Goal: Information Seeking & Learning: Learn about a topic

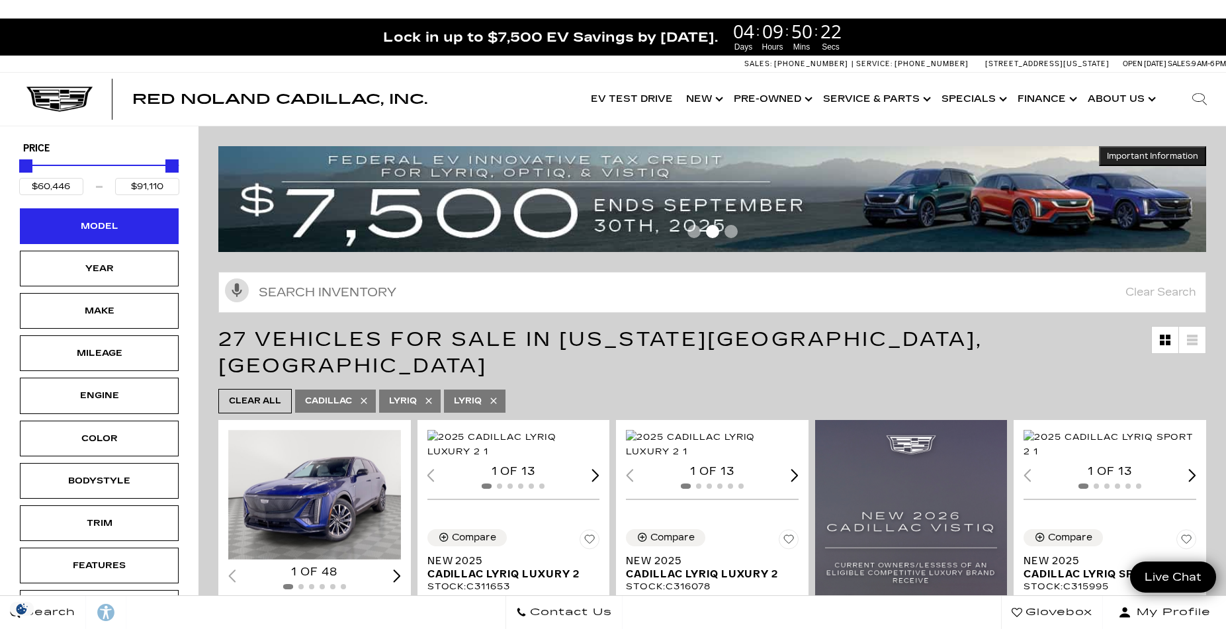
click at [109, 226] on div "Model" at bounding box center [99, 226] width 66 height 15
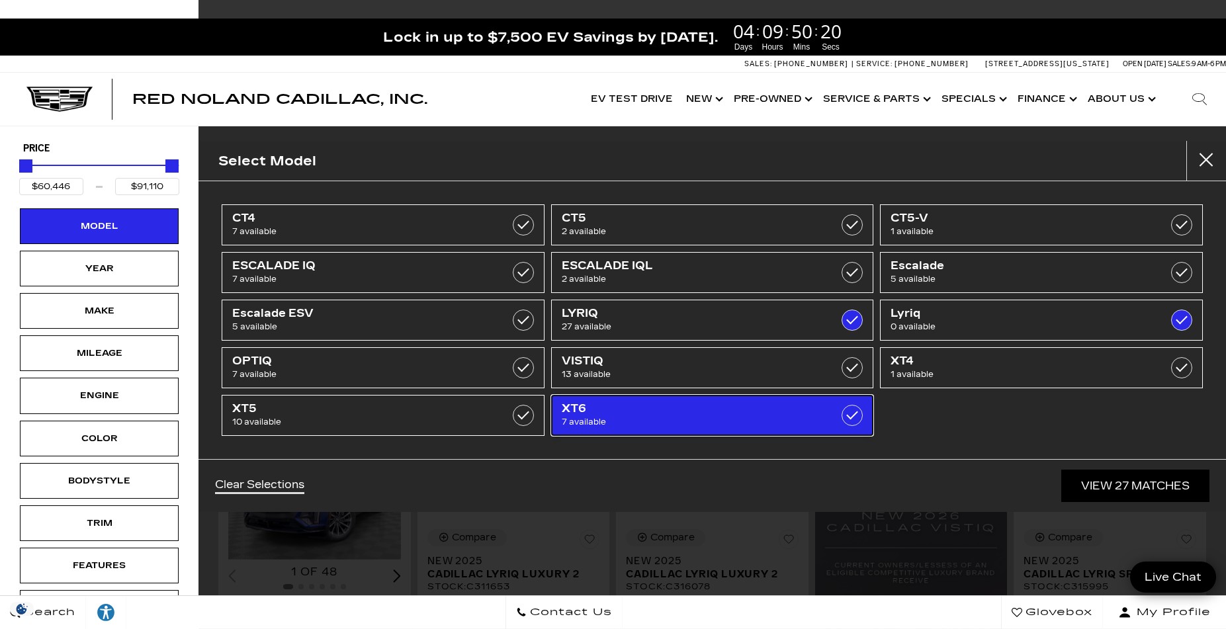
click at [662, 412] on span "XT6" at bounding box center [690, 408] width 256 height 13
type input "$58,934"
checkbox input "true"
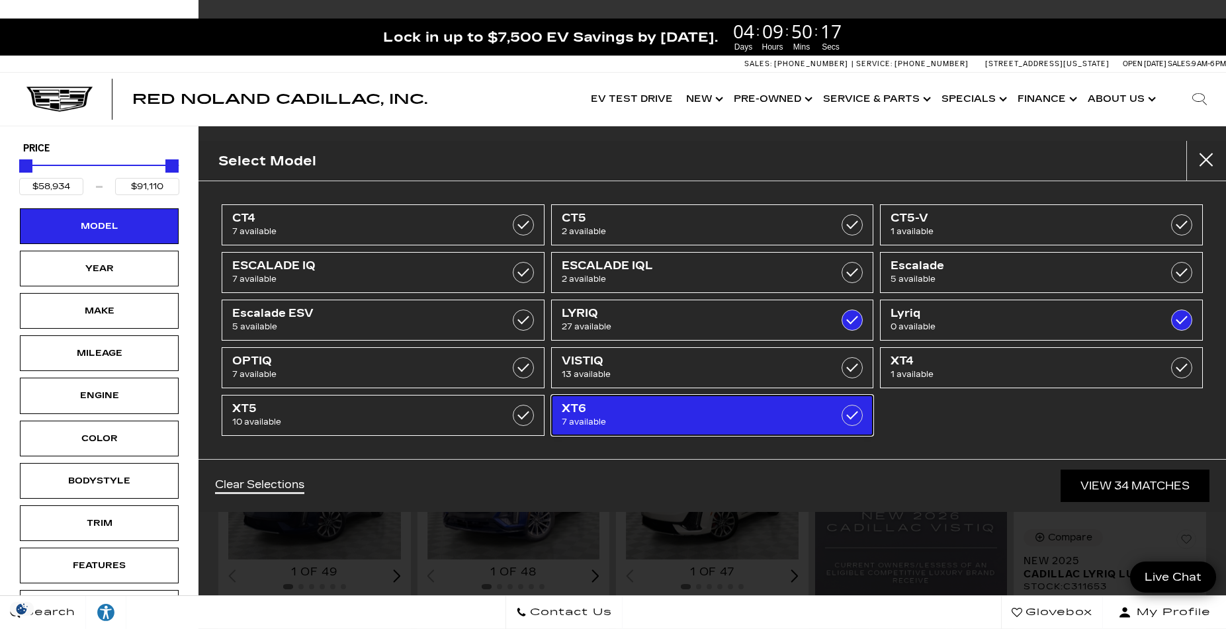
drag, startPoint x: 840, startPoint y: 418, endPoint x: 856, endPoint y: 420, distance: 16.1
click at [840, 418] on link "XT6 7 available" at bounding box center [712, 415] width 323 height 41
type input "$60,446"
checkbox input "false"
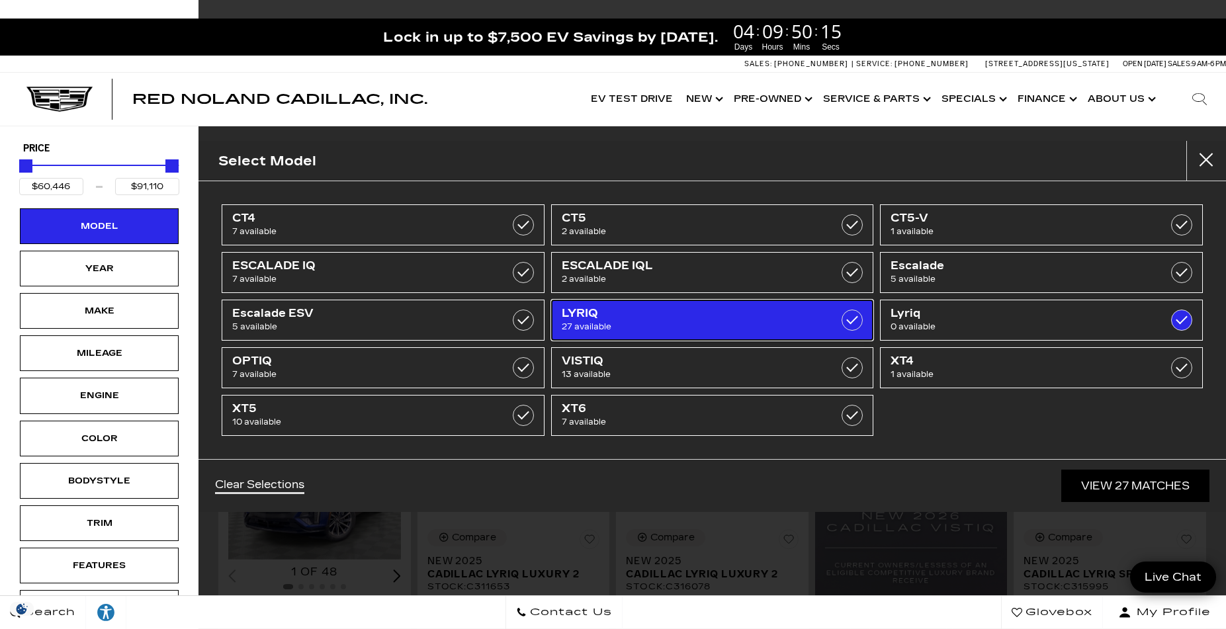
click at [860, 317] on label at bounding box center [852, 320] width 21 height 21
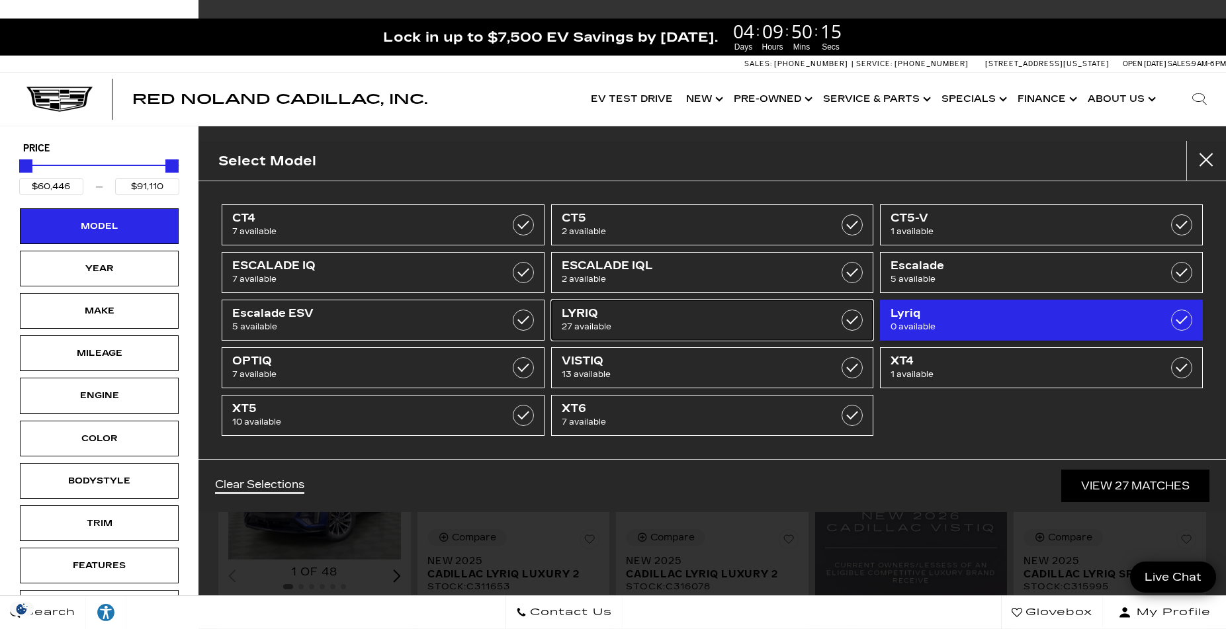
checkbox input "false"
click at [1117, 315] on span "Lyriq" at bounding box center [1019, 313] width 256 height 13
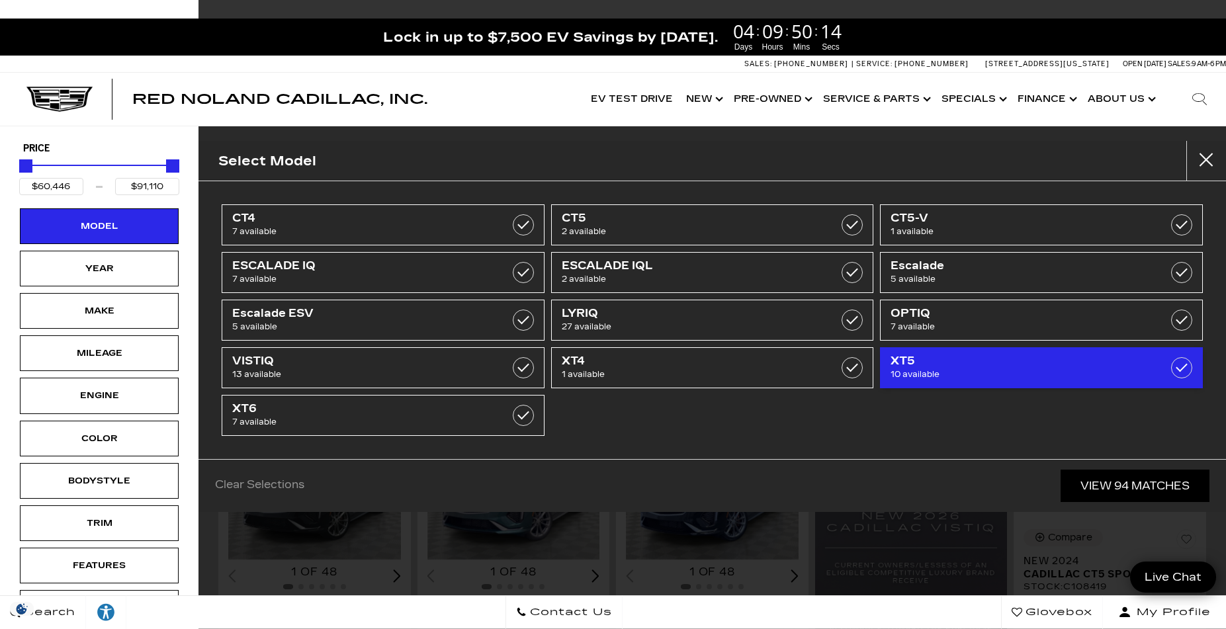
type input "$44,684"
type input "$179,434"
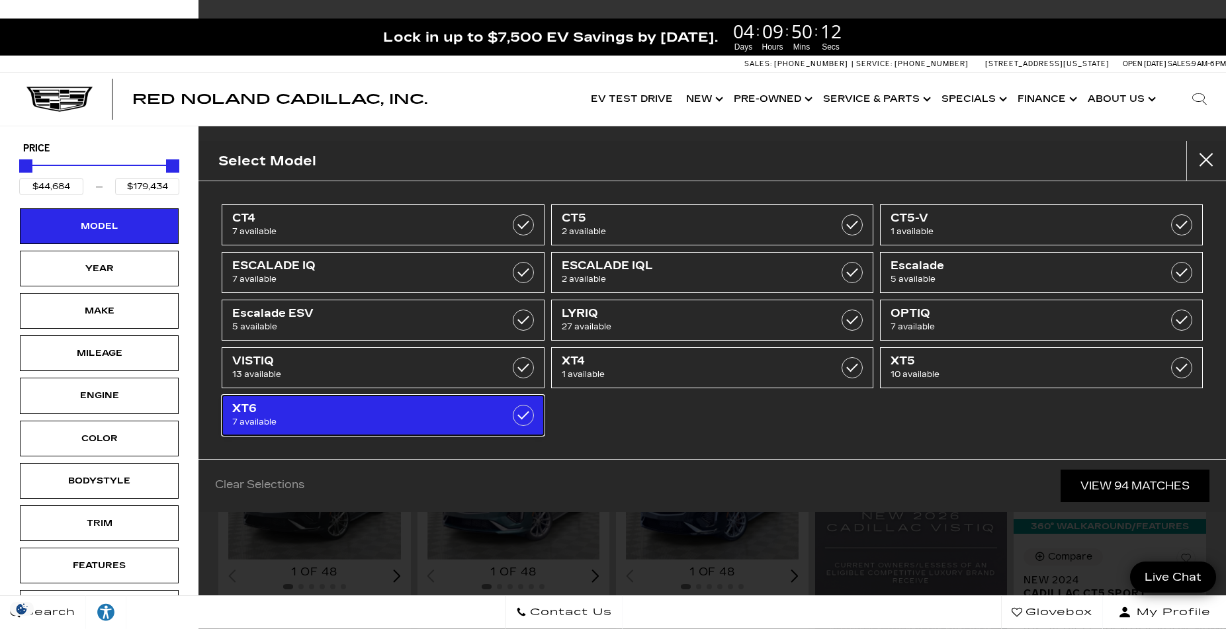
click at [474, 414] on span "XT6" at bounding box center [360, 408] width 256 height 13
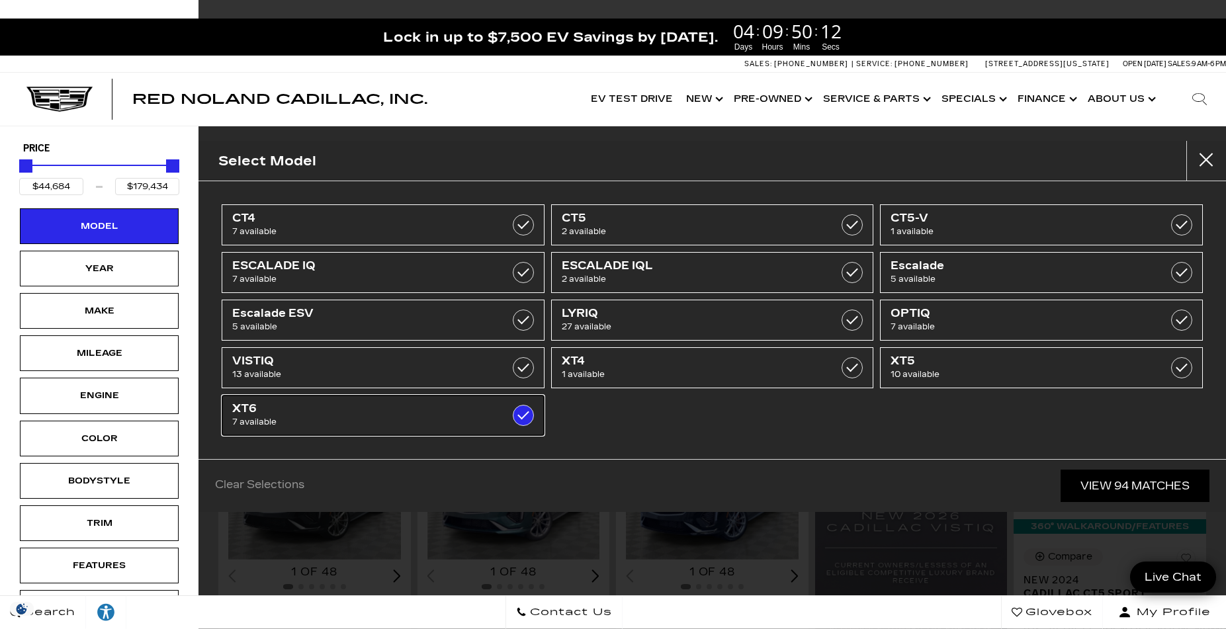
type input "$58,934"
type input "$76,249"
checkbox input "true"
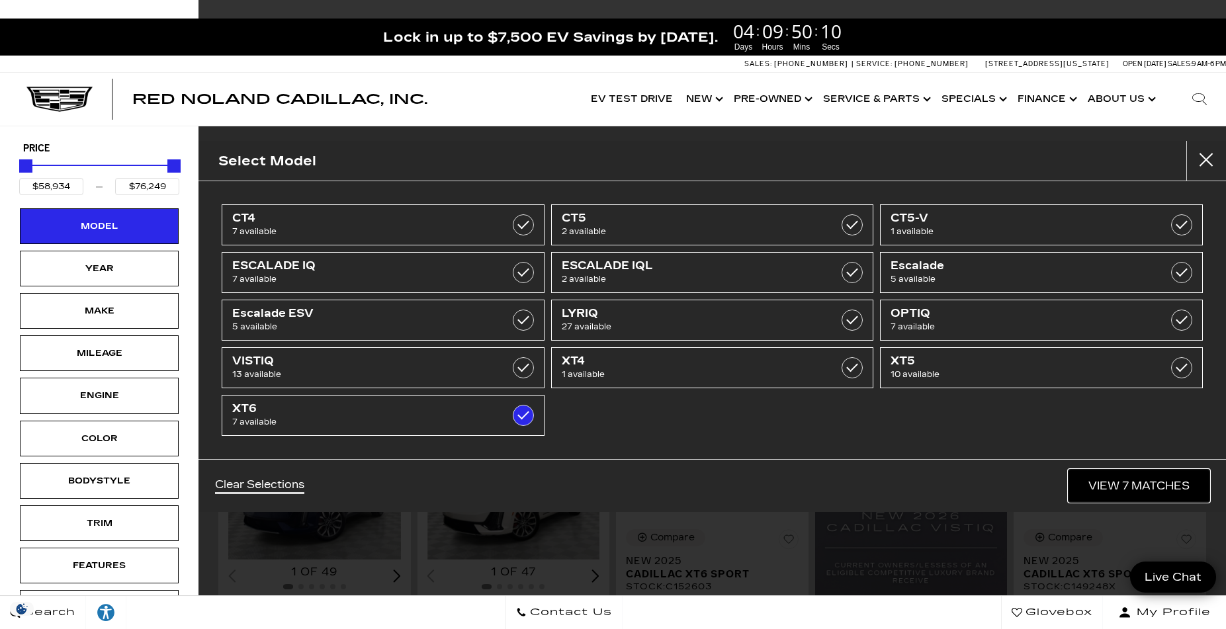
click at [1132, 483] on link "View 7 Matches" at bounding box center [1139, 486] width 141 height 32
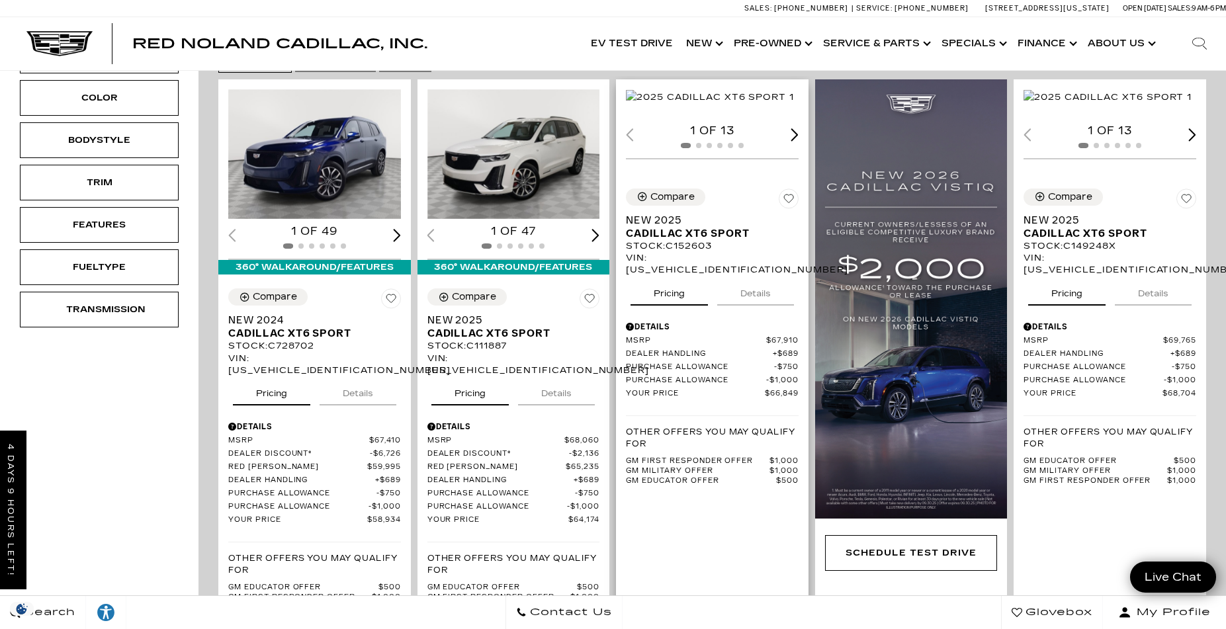
scroll to position [308, 0]
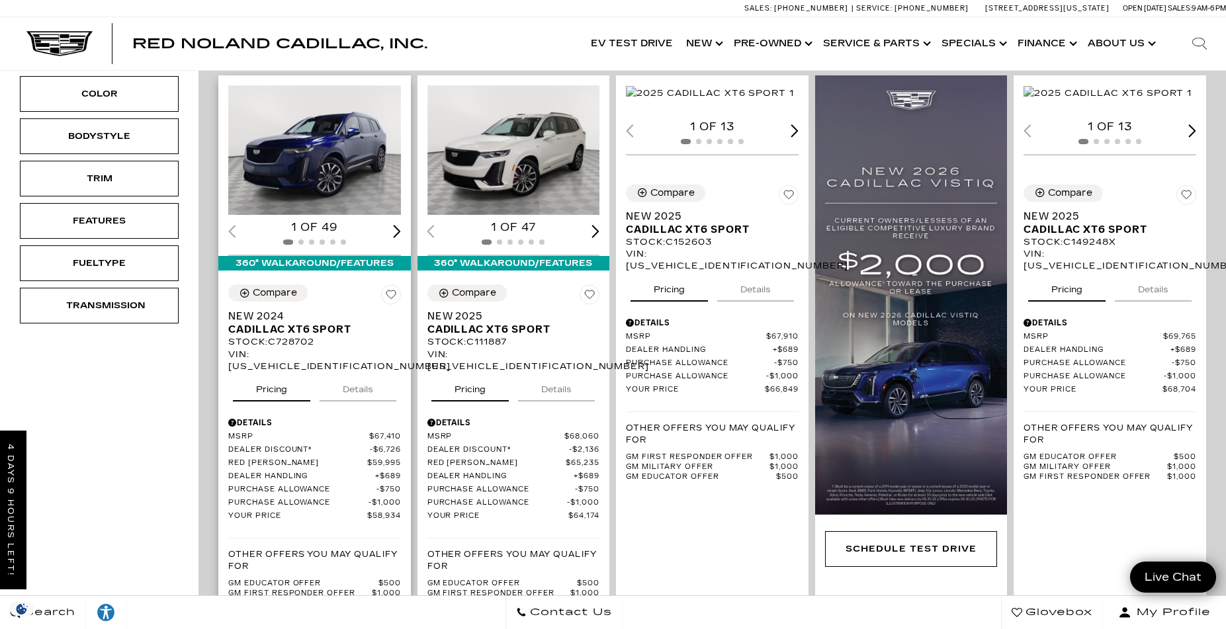
click at [347, 156] on img "1 / 2" at bounding box center [314, 150] width 173 height 130
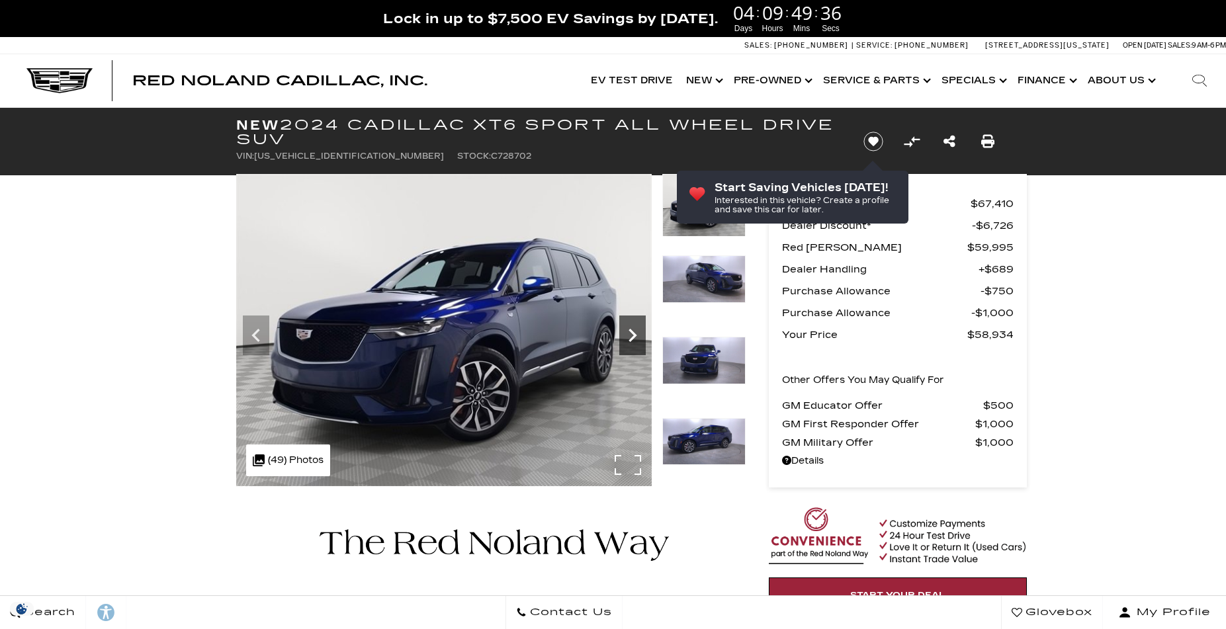
click at [629, 342] on icon "Next" at bounding box center [632, 335] width 26 height 26
click at [632, 343] on icon "Next" at bounding box center [632, 335] width 26 height 26
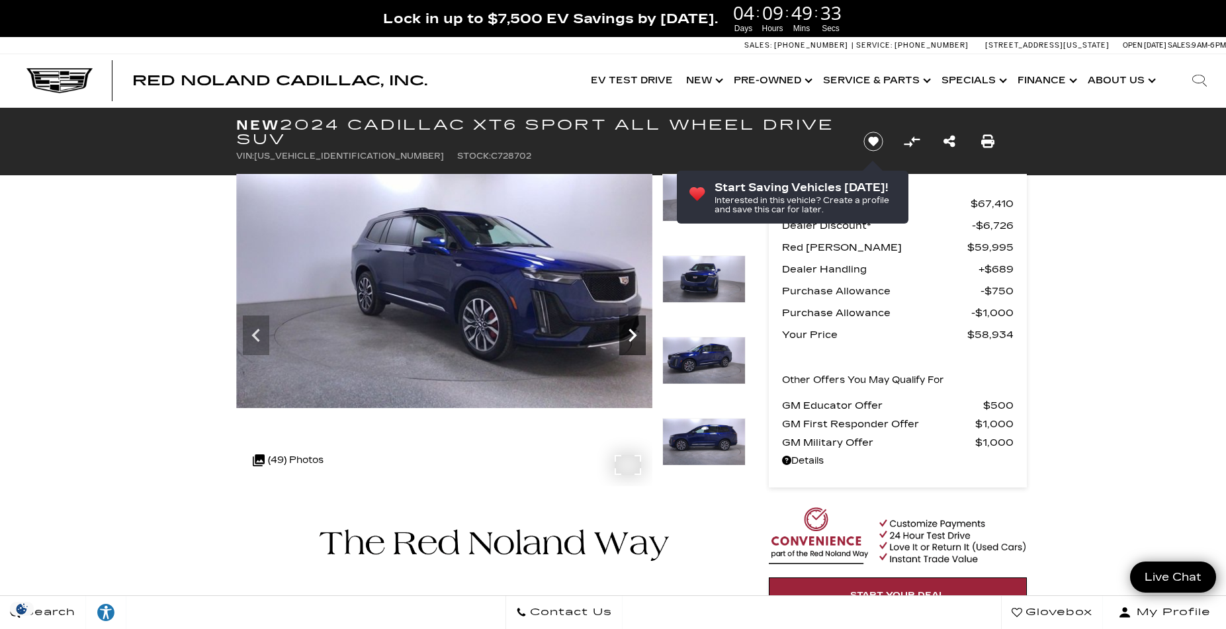
click at [629, 330] on icon "Next" at bounding box center [633, 335] width 8 height 13
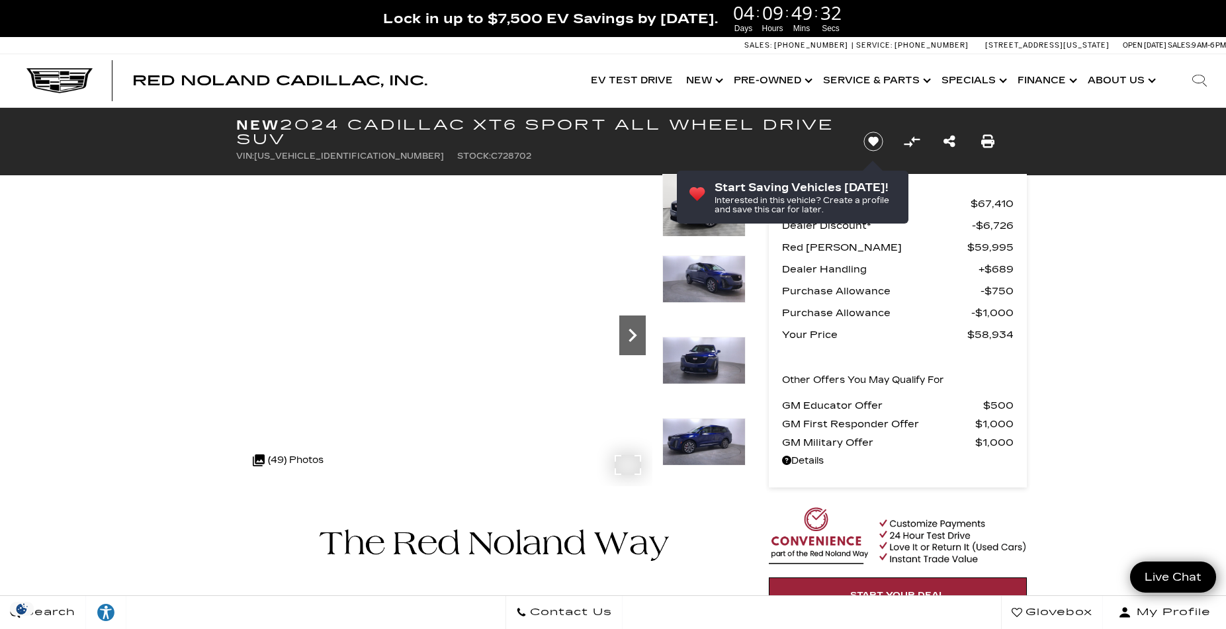
click at [629, 330] on icon "Next" at bounding box center [633, 335] width 8 height 13
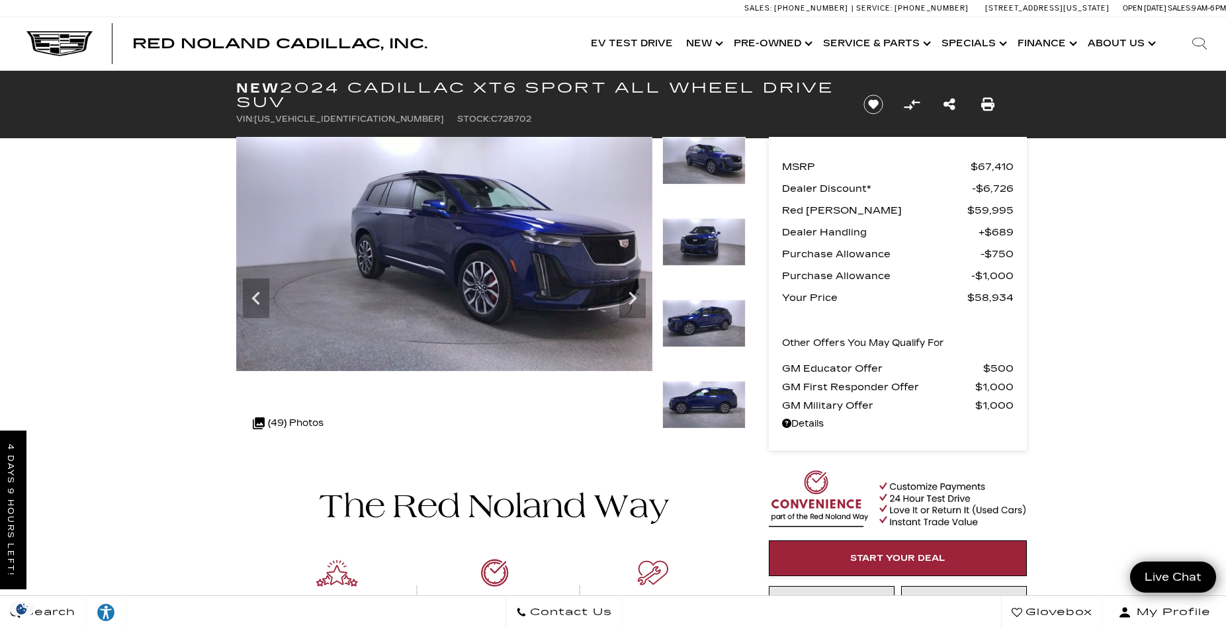
click at [722, 388] on img at bounding box center [703, 405] width 83 height 48
click at [729, 398] on img at bounding box center [703, 405] width 83 height 48
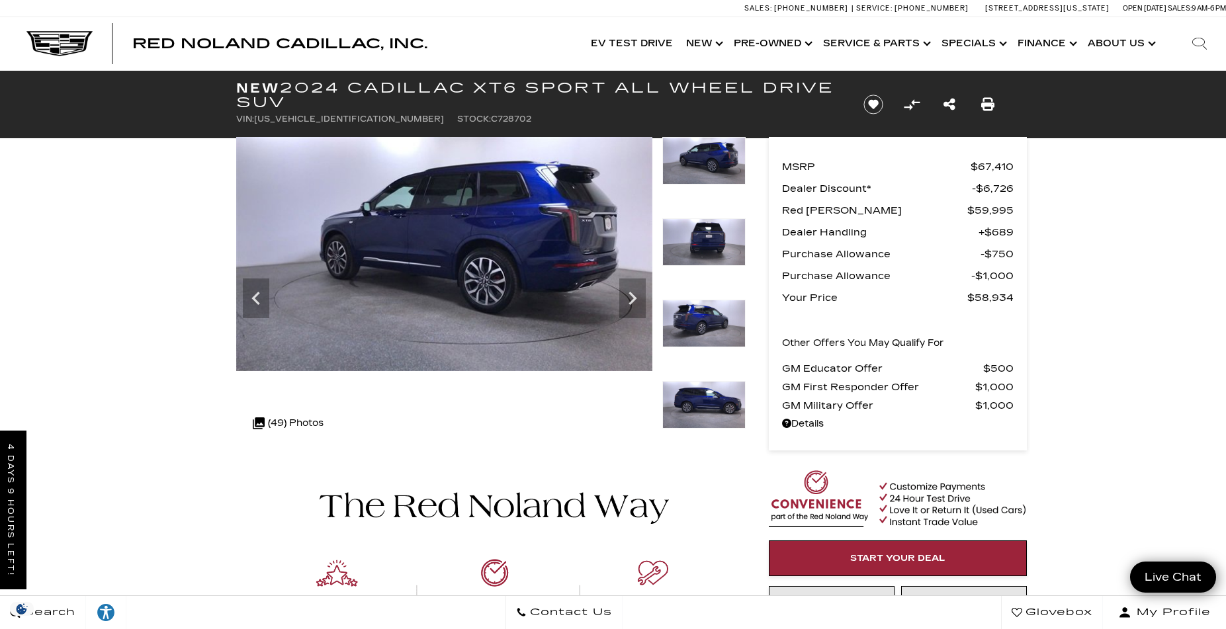
click at [728, 398] on img at bounding box center [703, 405] width 83 height 48
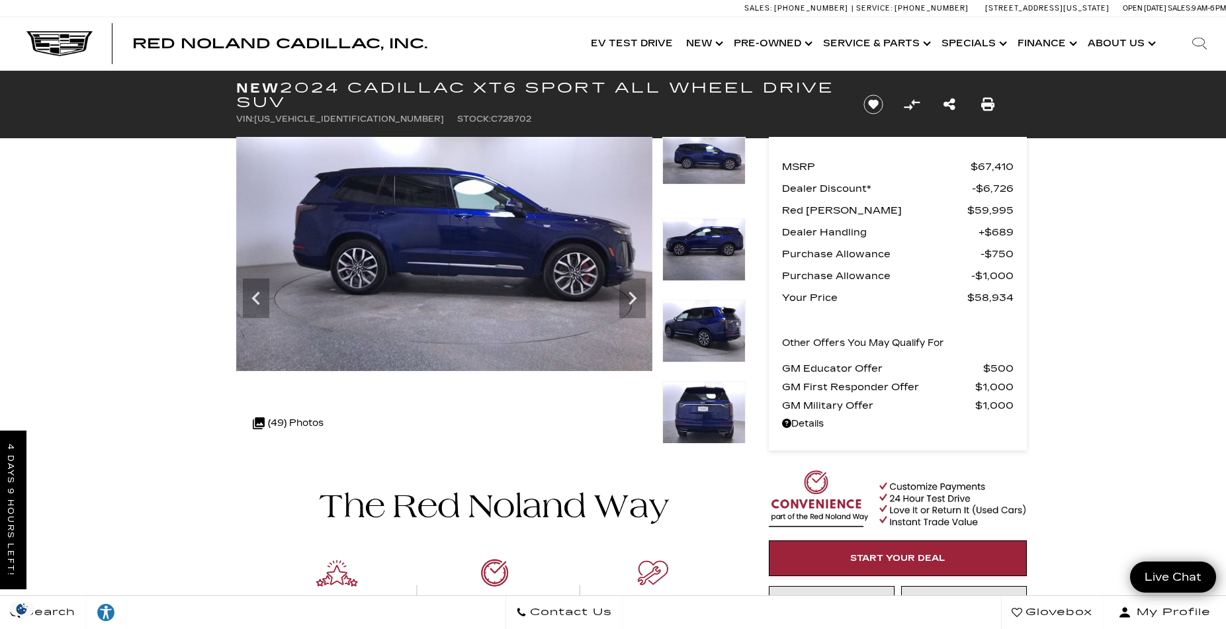
click at [728, 398] on img at bounding box center [703, 412] width 83 height 63
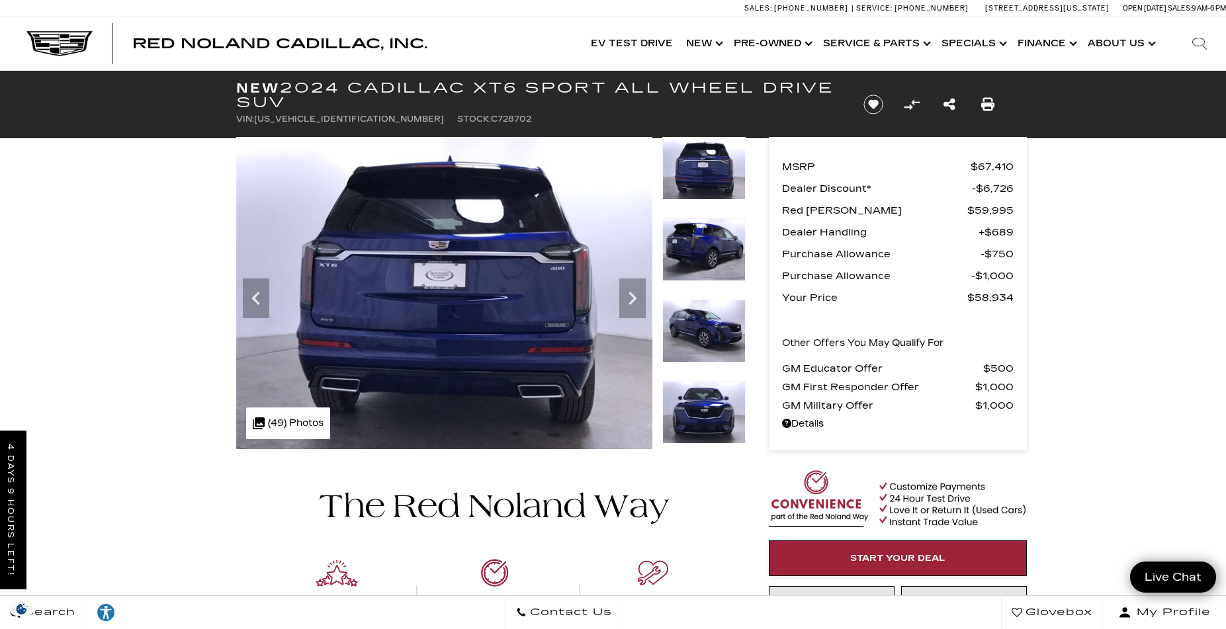
click at [728, 398] on img at bounding box center [703, 412] width 83 height 63
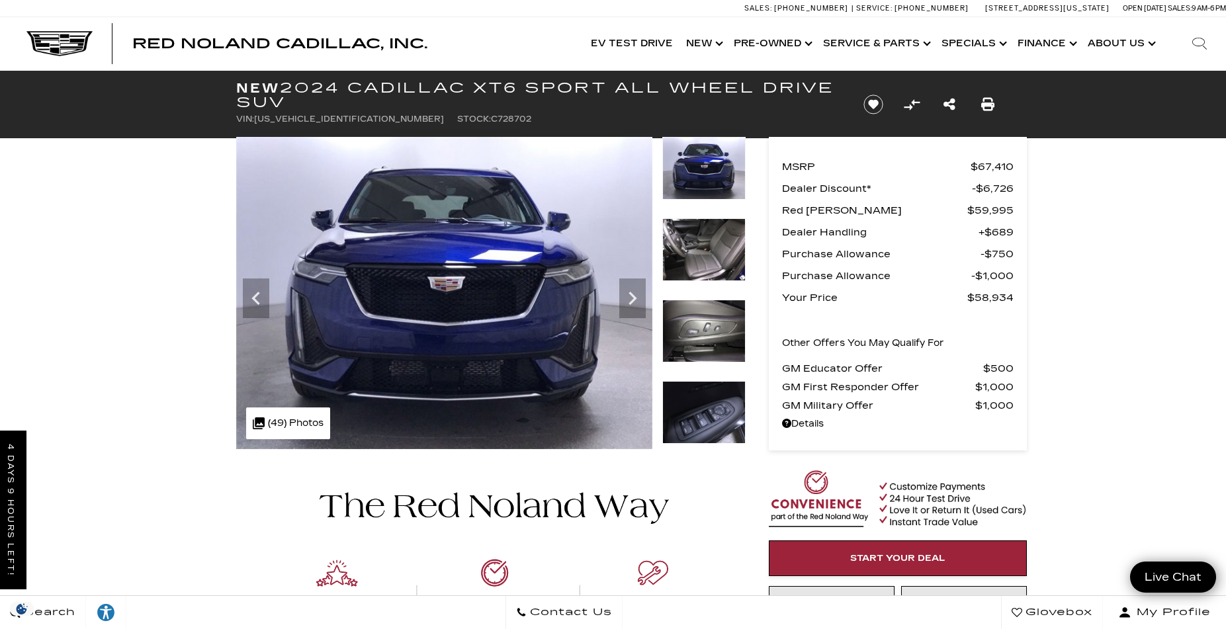
click at [702, 236] on img at bounding box center [703, 249] width 83 height 63
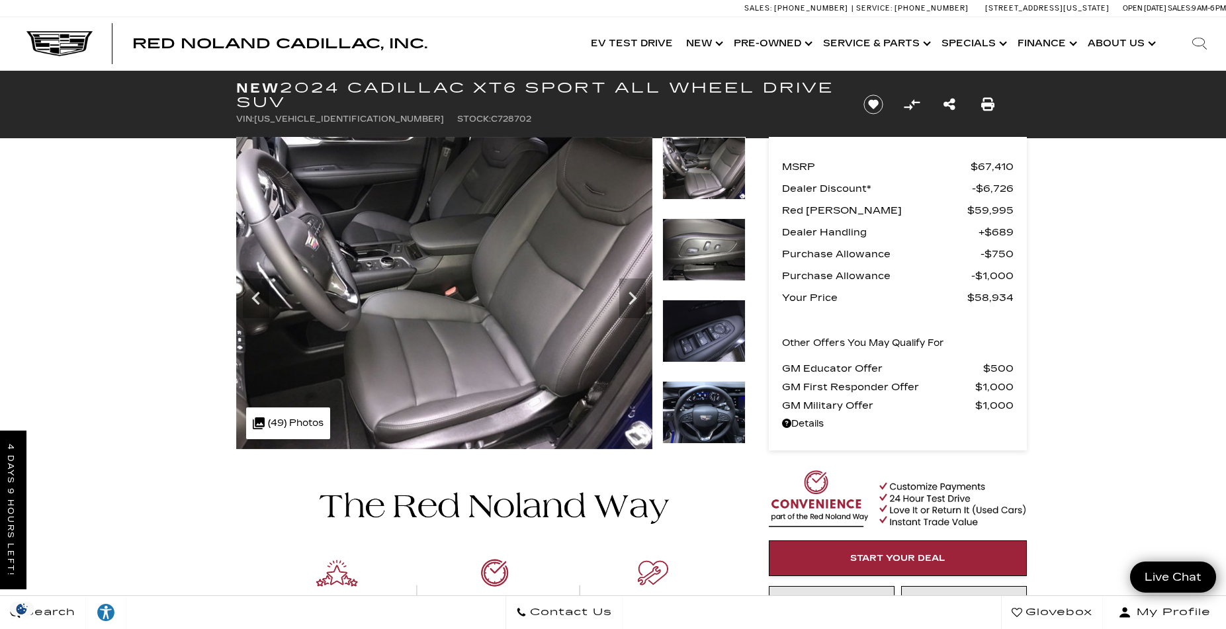
click at [705, 404] on img at bounding box center [703, 412] width 83 height 63
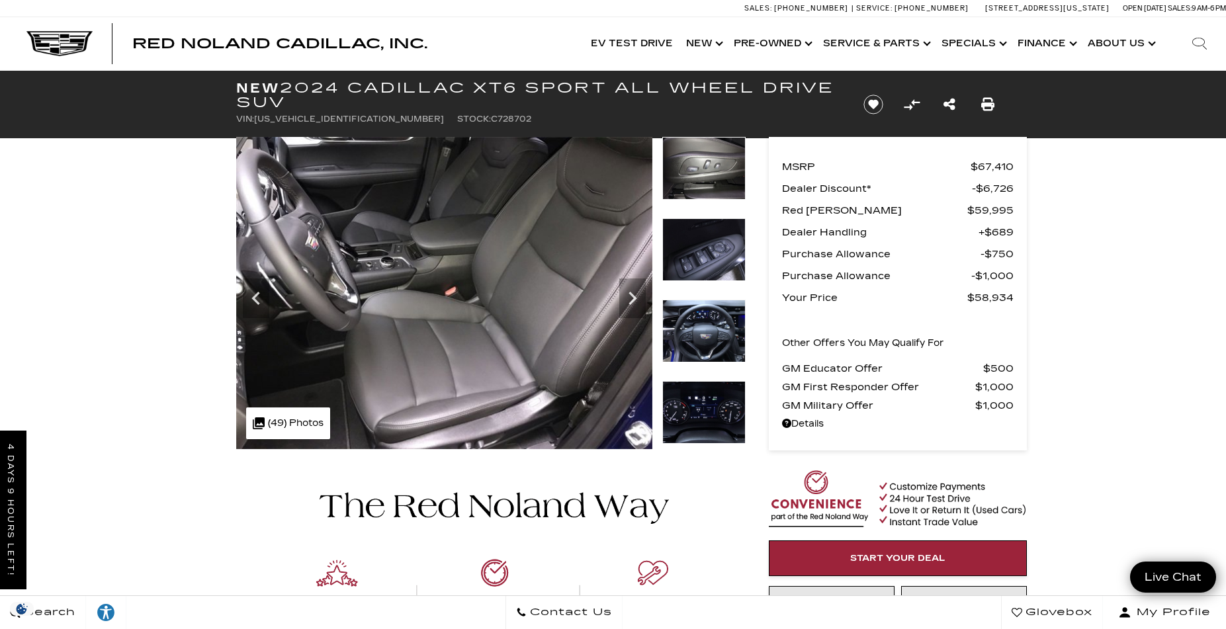
click at [701, 396] on img at bounding box center [703, 412] width 83 height 63
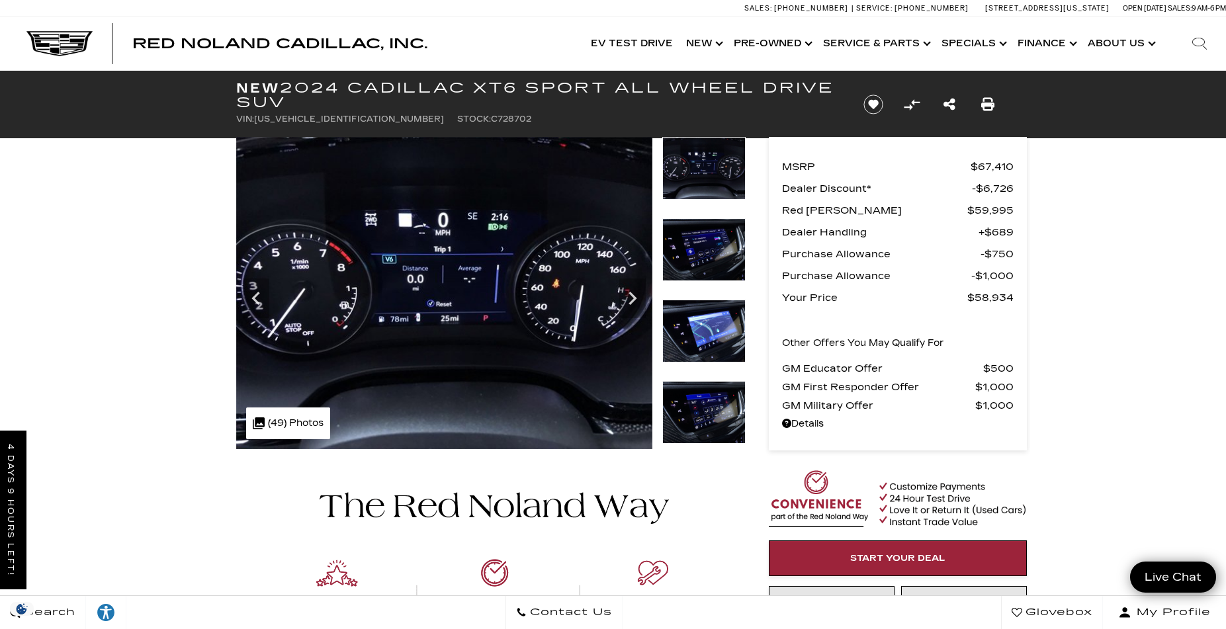
click at [707, 257] on img at bounding box center [703, 249] width 83 height 63
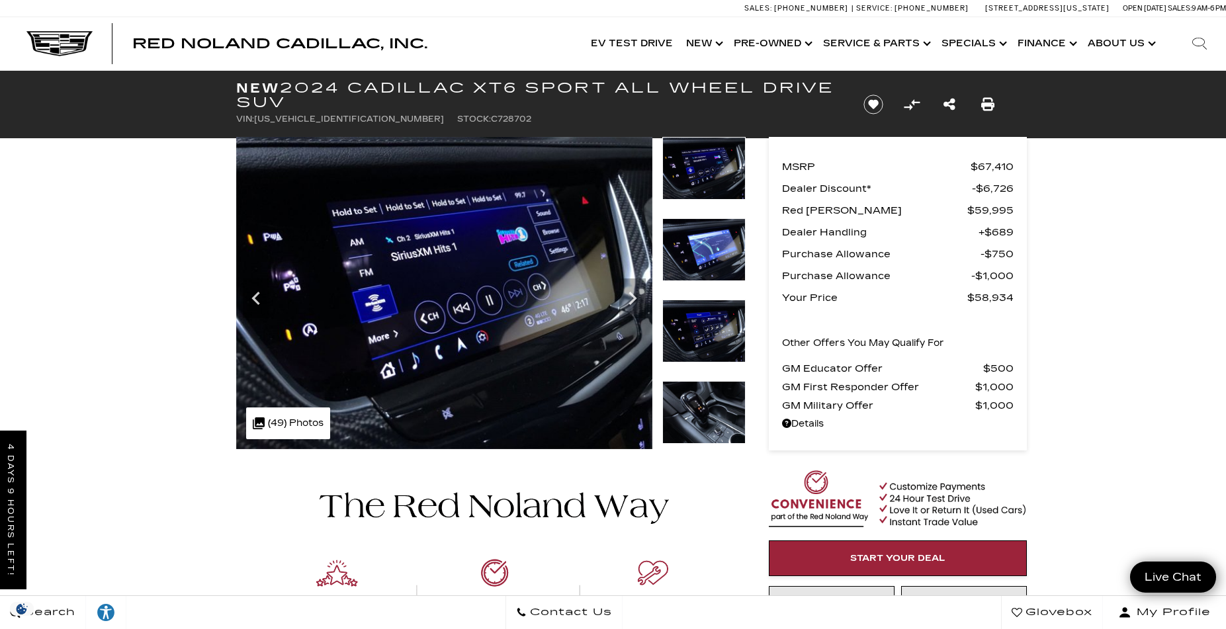
click at [707, 257] on img at bounding box center [703, 249] width 83 height 63
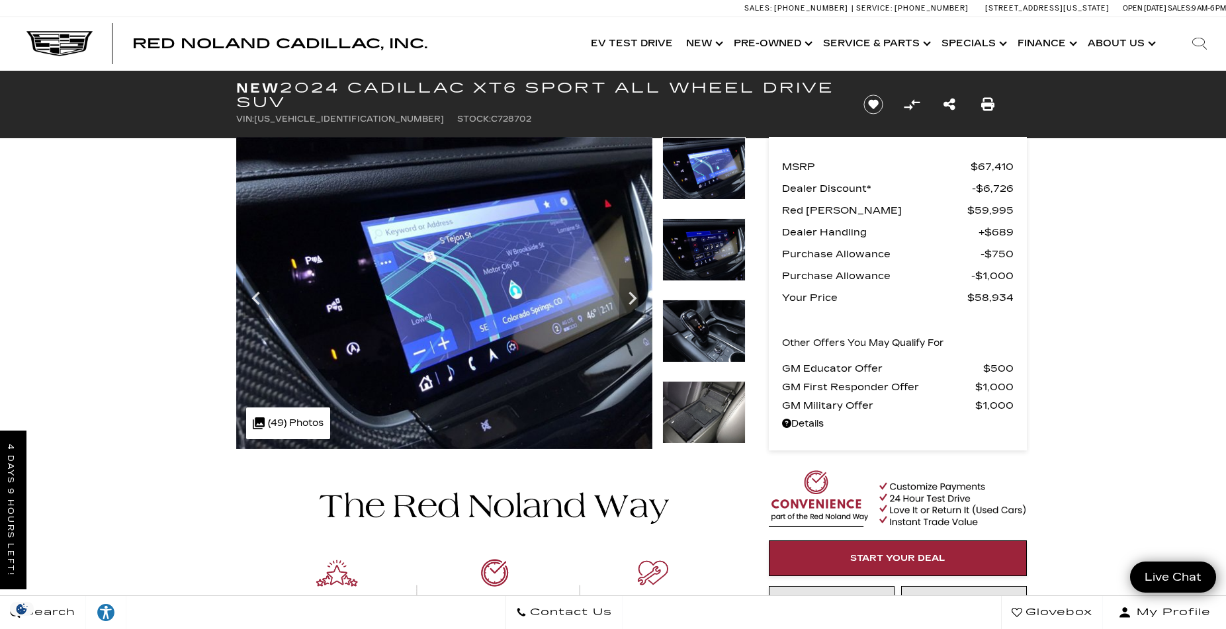
click at [707, 257] on img at bounding box center [703, 249] width 83 height 63
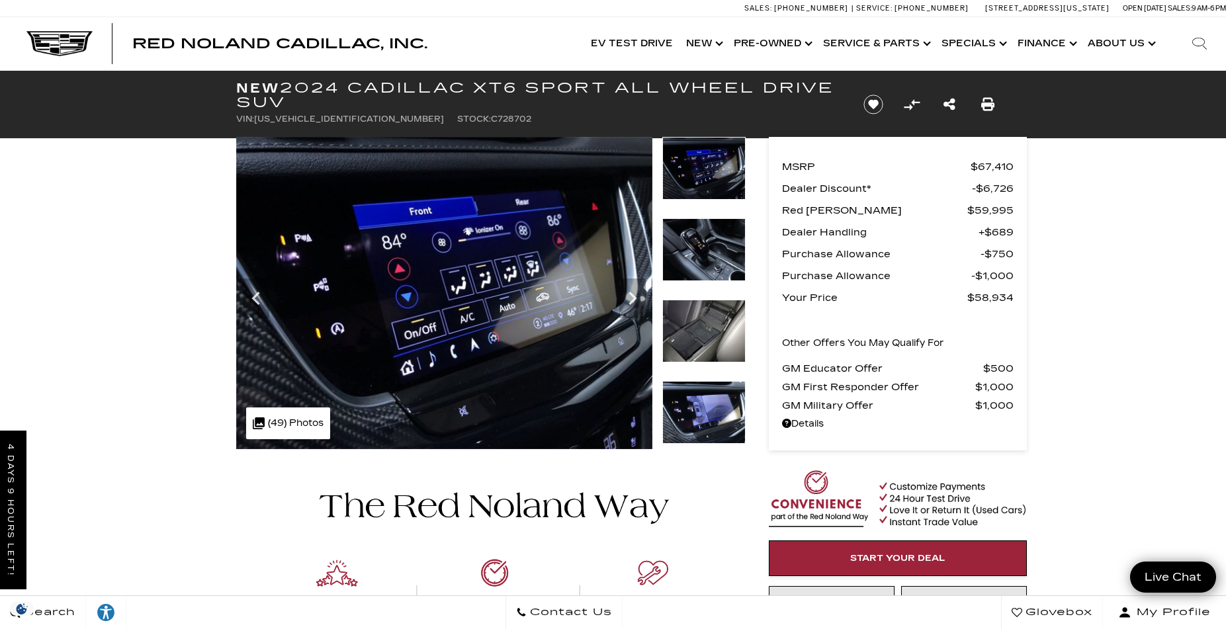
click at [707, 257] on img at bounding box center [703, 249] width 83 height 63
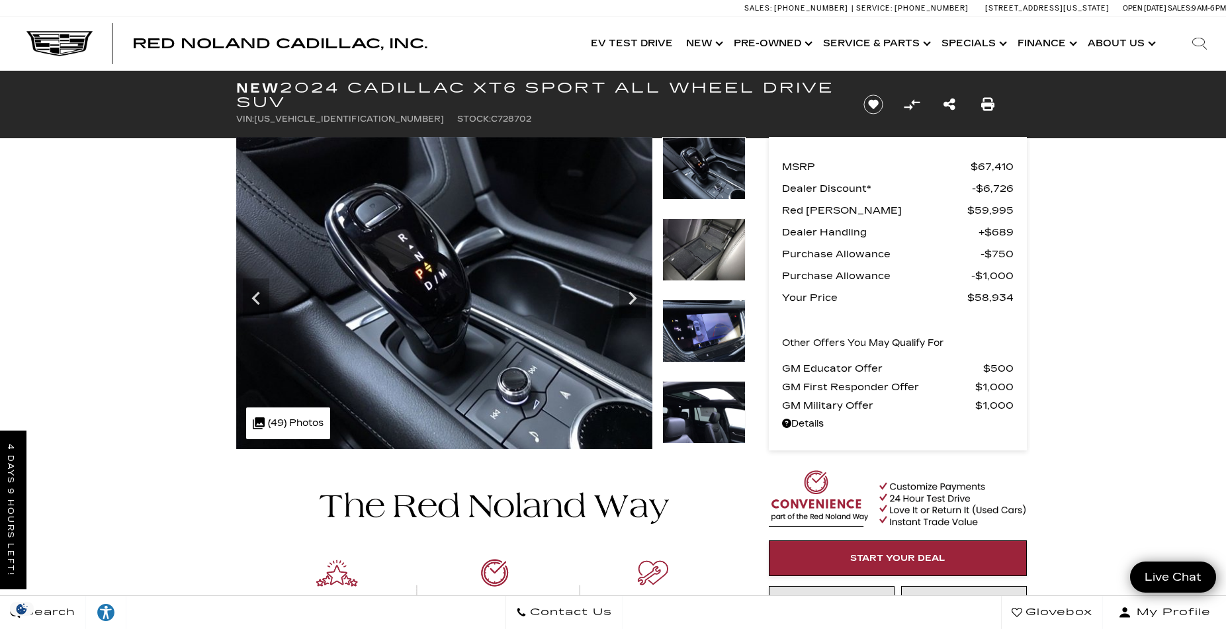
click at [708, 177] on img at bounding box center [703, 168] width 83 height 63
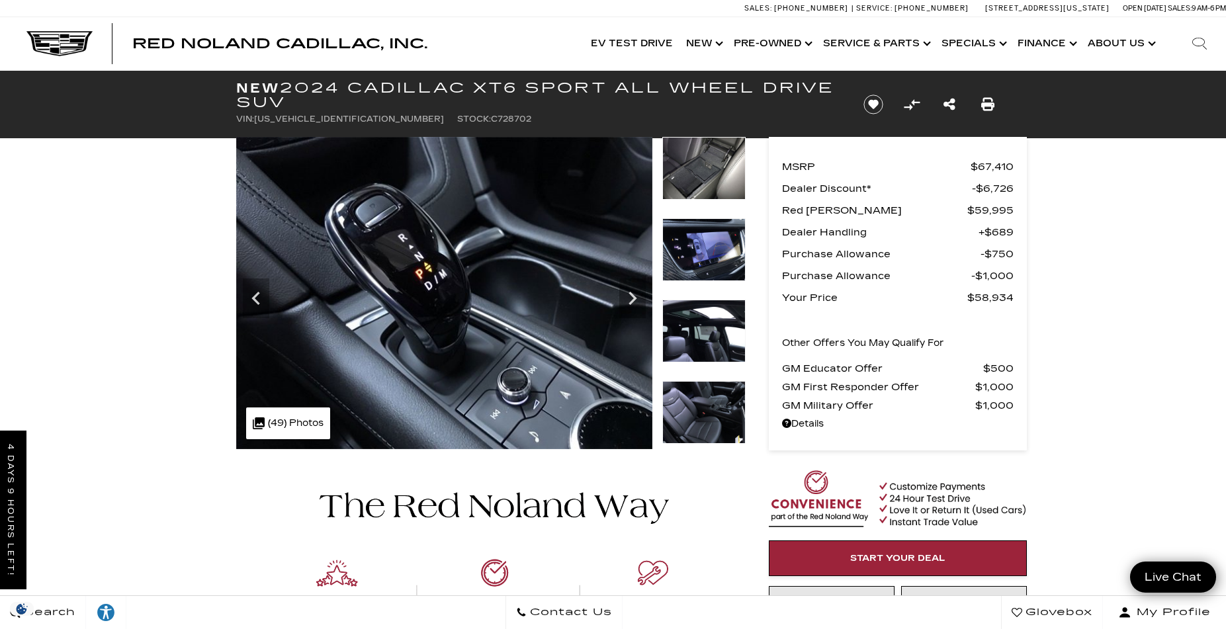
click at [707, 257] on img at bounding box center [703, 249] width 83 height 63
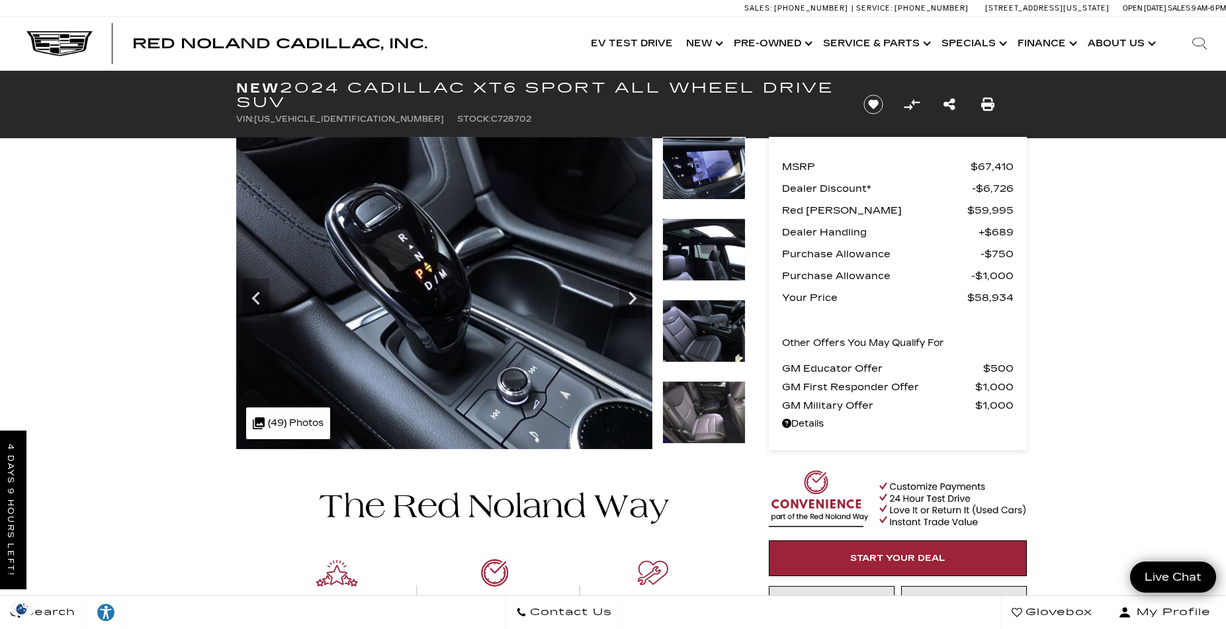
click at [707, 257] on img at bounding box center [703, 249] width 83 height 63
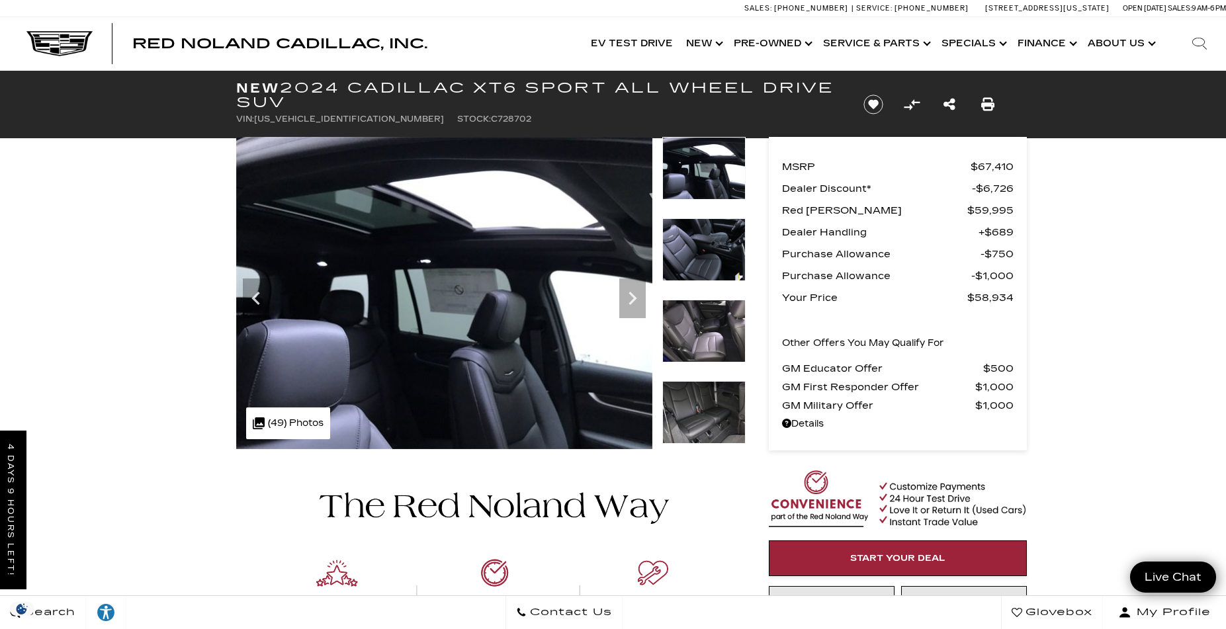
click at [707, 257] on img at bounding box center [703, 249] width 83 height 63
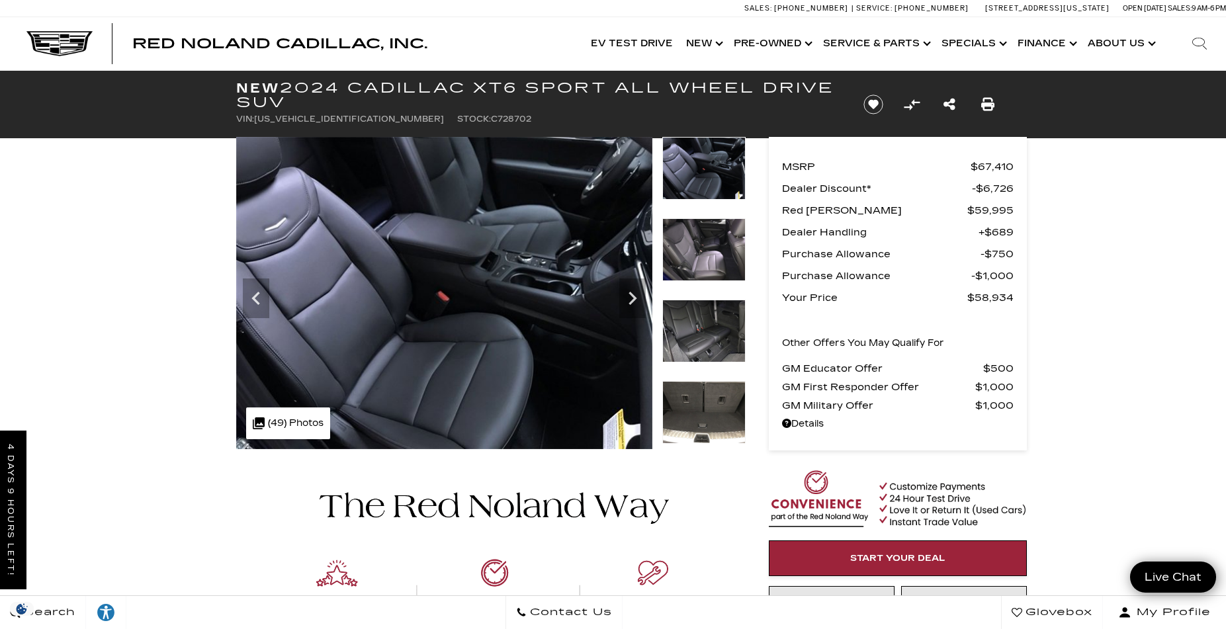
click at [707, 257] on img at bounding box center [703, 249] width 83 height 63
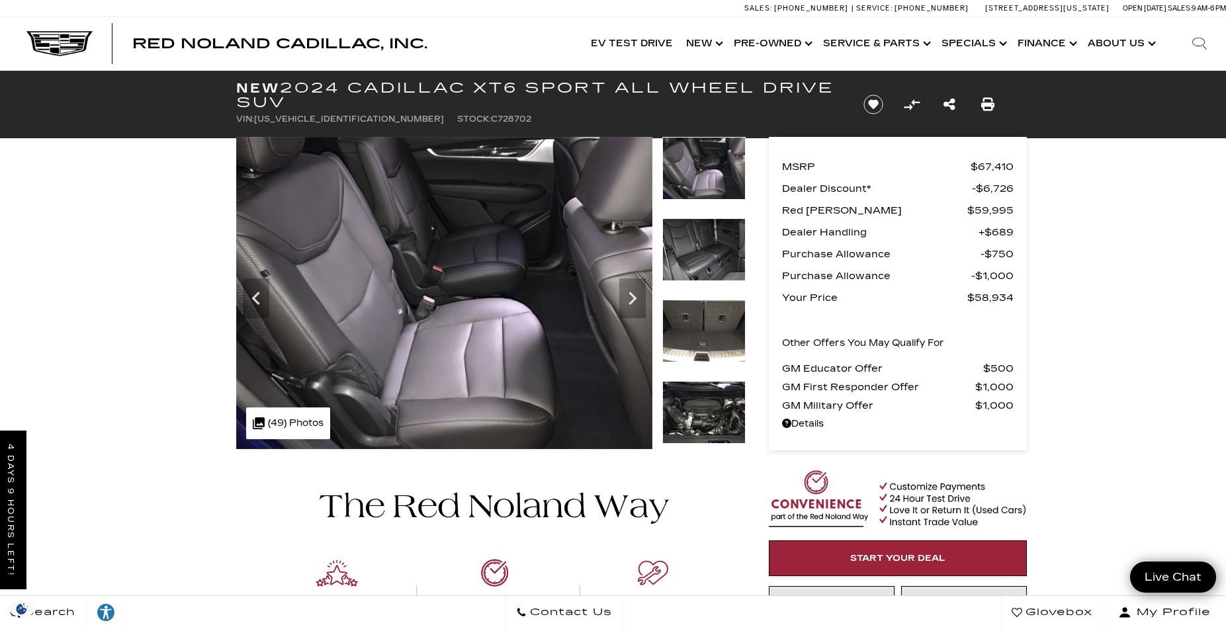
click at [707, 257] on img at bounding box center [703, 249] width 83 height 63
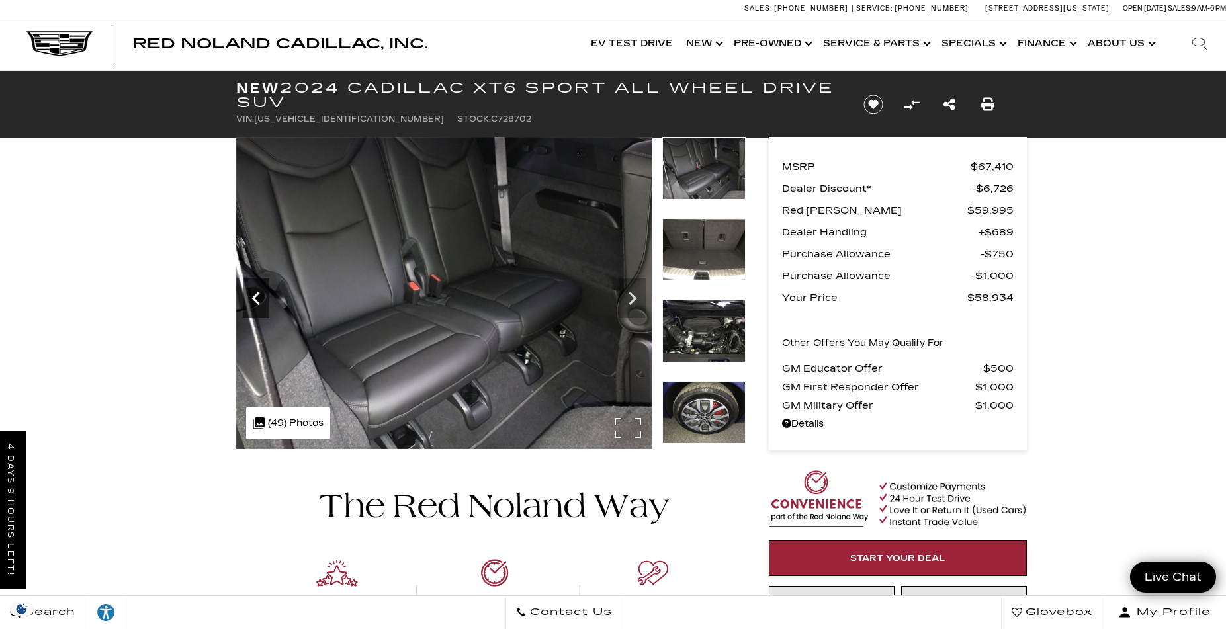
click at [261, 299] on icon "Previous" at bounding box center [256, 298] width 26 height 26
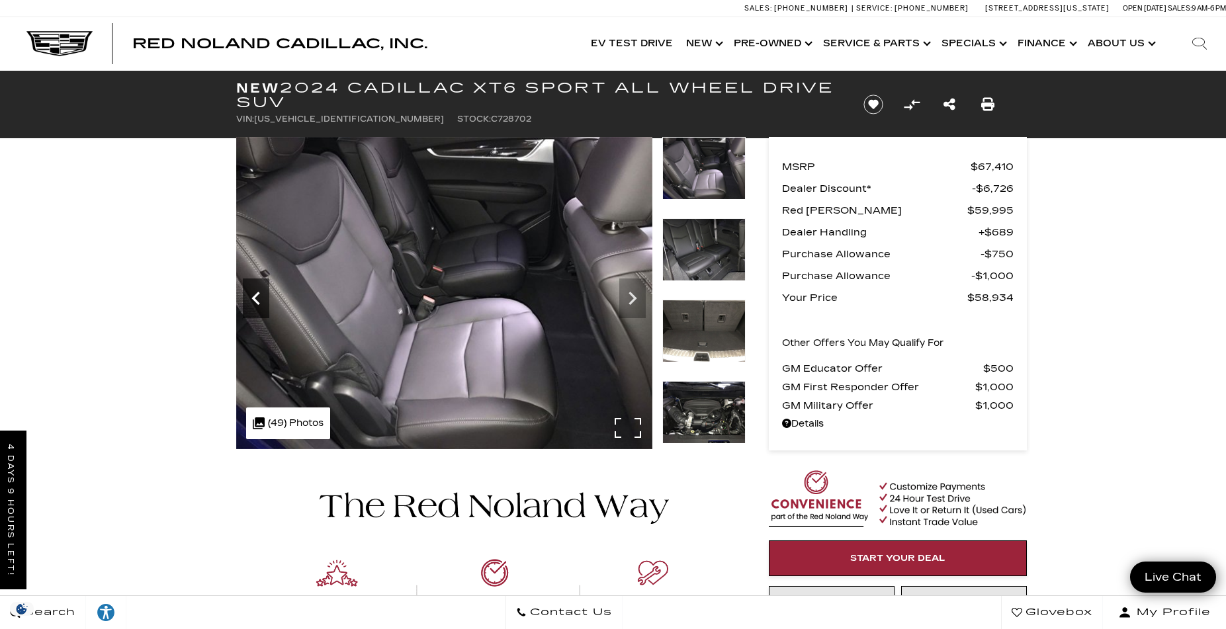
click at [261, 299] on icon "Previous" at bounding box center [256, 298] width 26 height 26
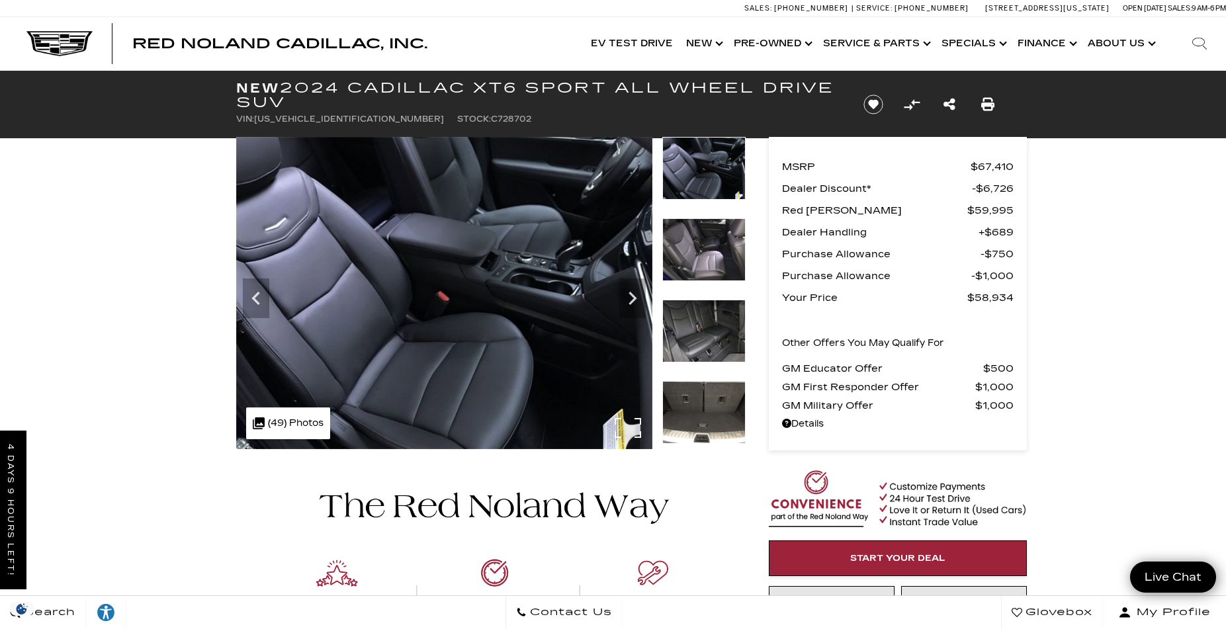
click at [291, 432] on div ".cls-1, .cls-3 { fill: #c50033; } .cls-1 { clip-rule: evenodd; } .cls-2 { clip-…" at bounding box center [288, 424] width 84 height 32
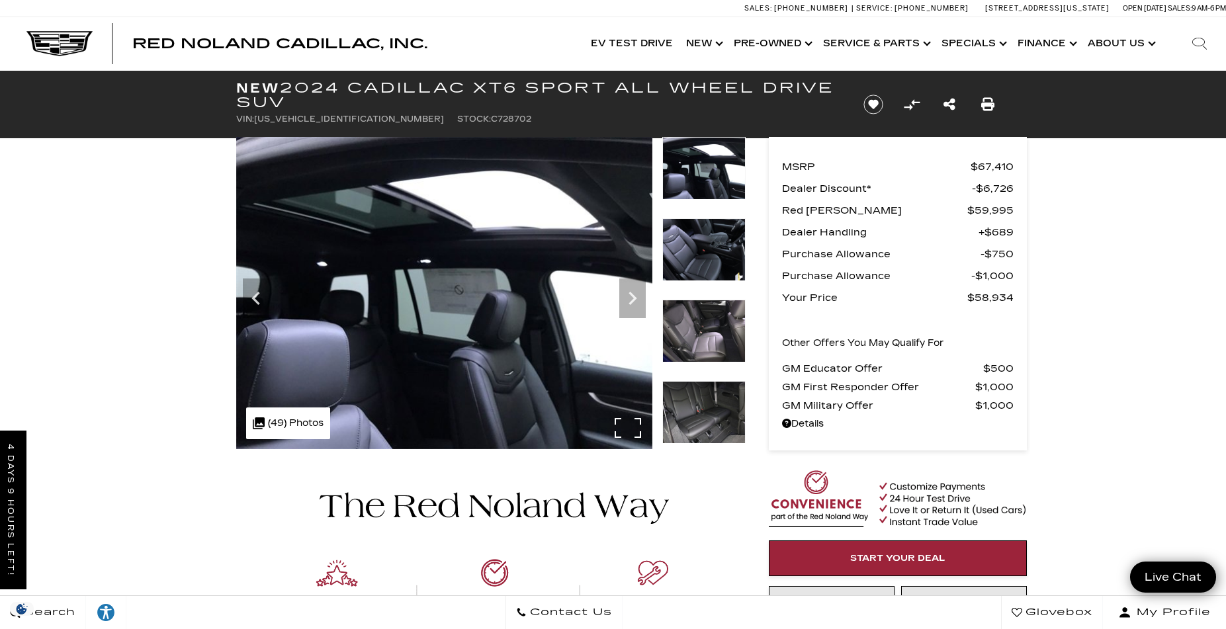
click at [295, 426] on div ".cls-1, .cls-3 { fill: #c50033; } .cls-1 { clip-rule: evenodd; } .cls-2 { clip-…" at bounding box center [288, 424] width 84 height 32
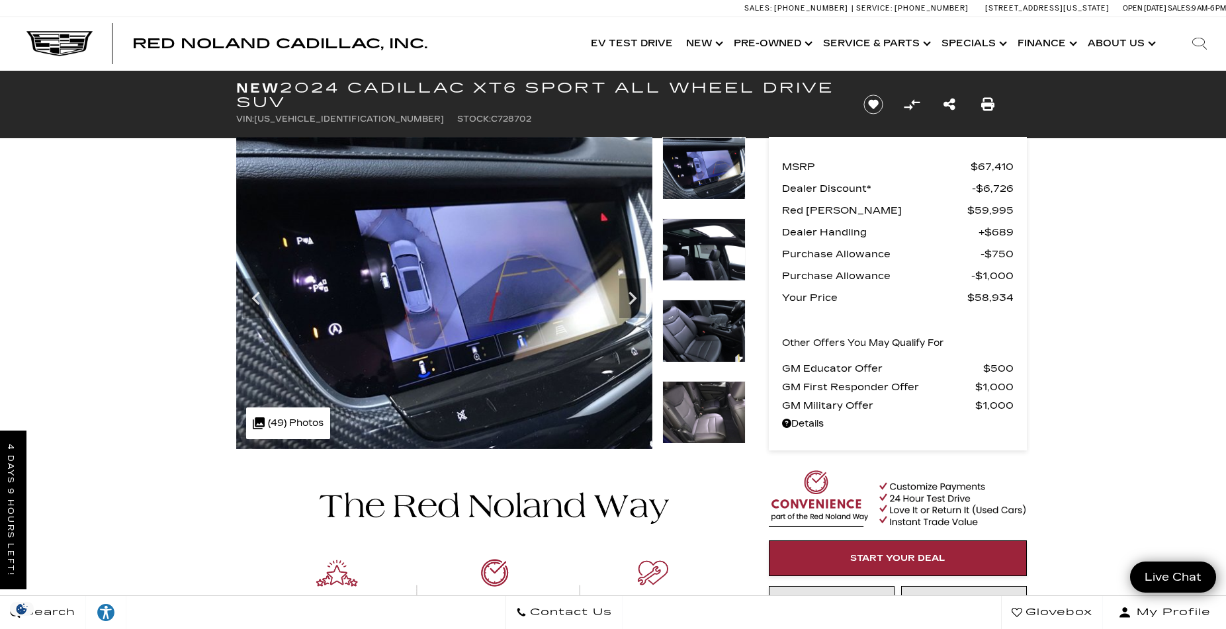
click at [703, 178] on img at bounding box center [703, 168] width 83 height 63
click at [701, 165] on img at bounding box center [703, 168] width 83 height 63
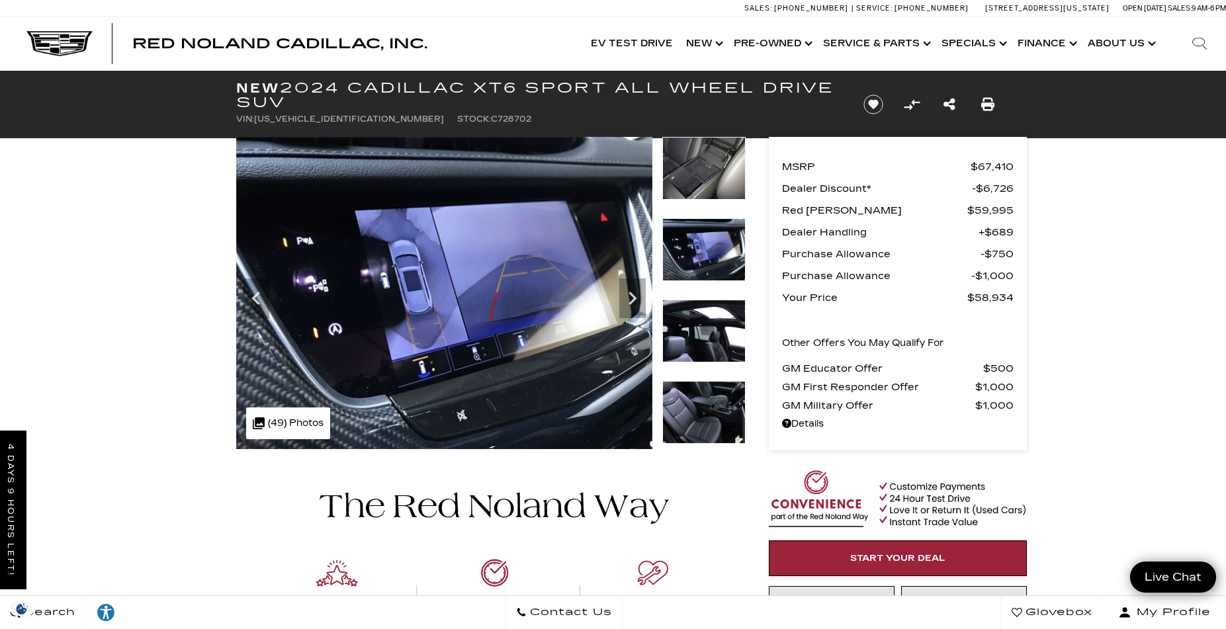
click at [701, 170] on img at bounding box center [703, 168] width 83 height 63
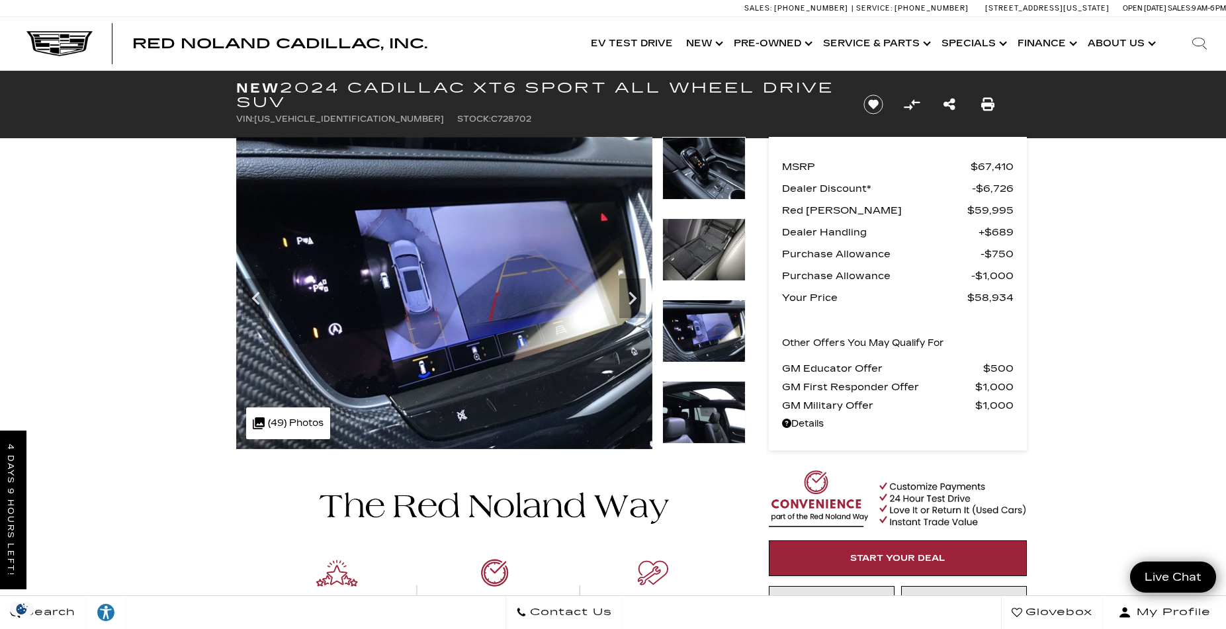
click at [701, 170] on img at bounding box center [703, 168] width 83 height 63
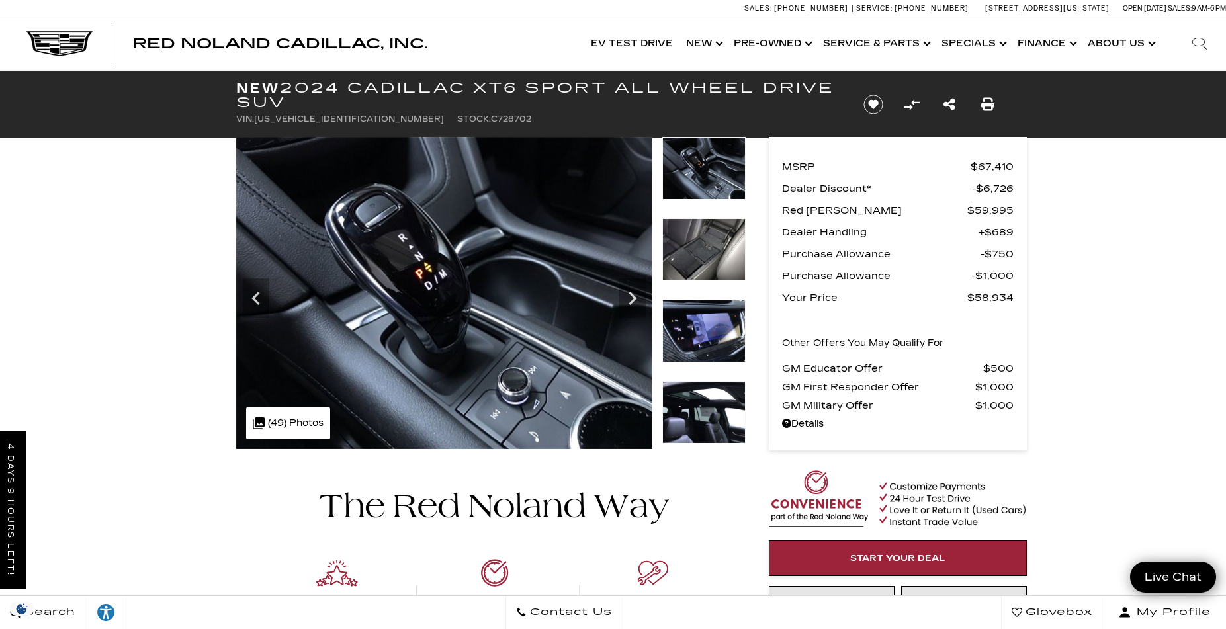
click at [701, 170] on img at bounding box center [703, 168] width 83 height 63
click at [703, 158] on img at bounding box center [703, 168] width 83 height 63
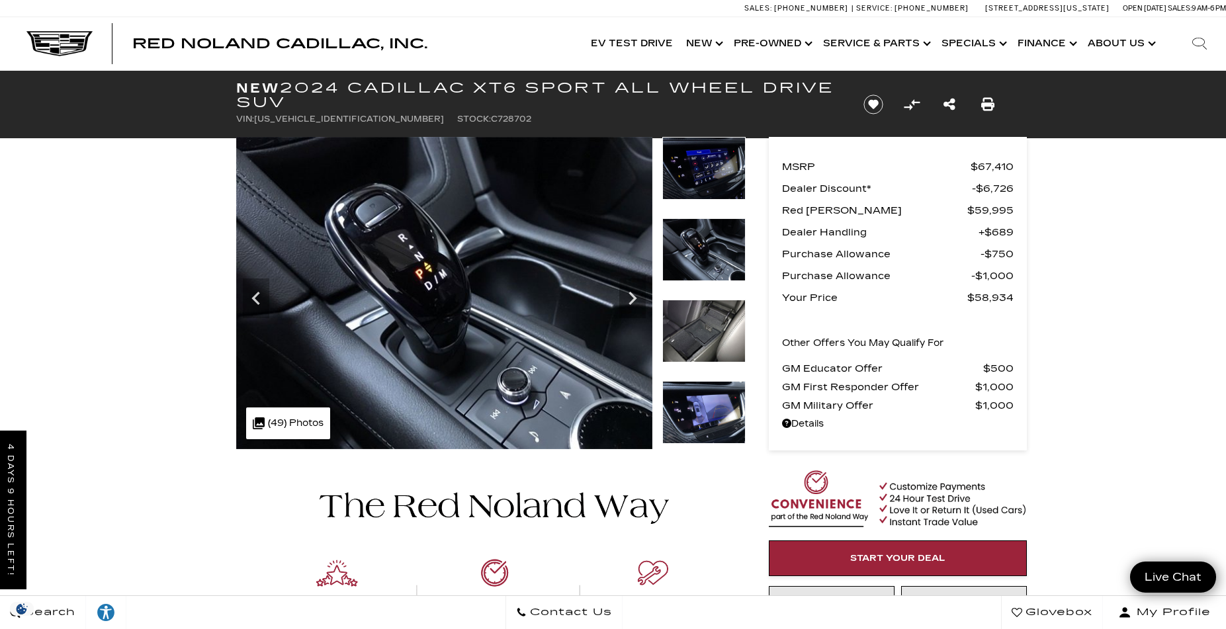
click at [703, 158] on img at bounding box center [703, 168] width 83 height 63
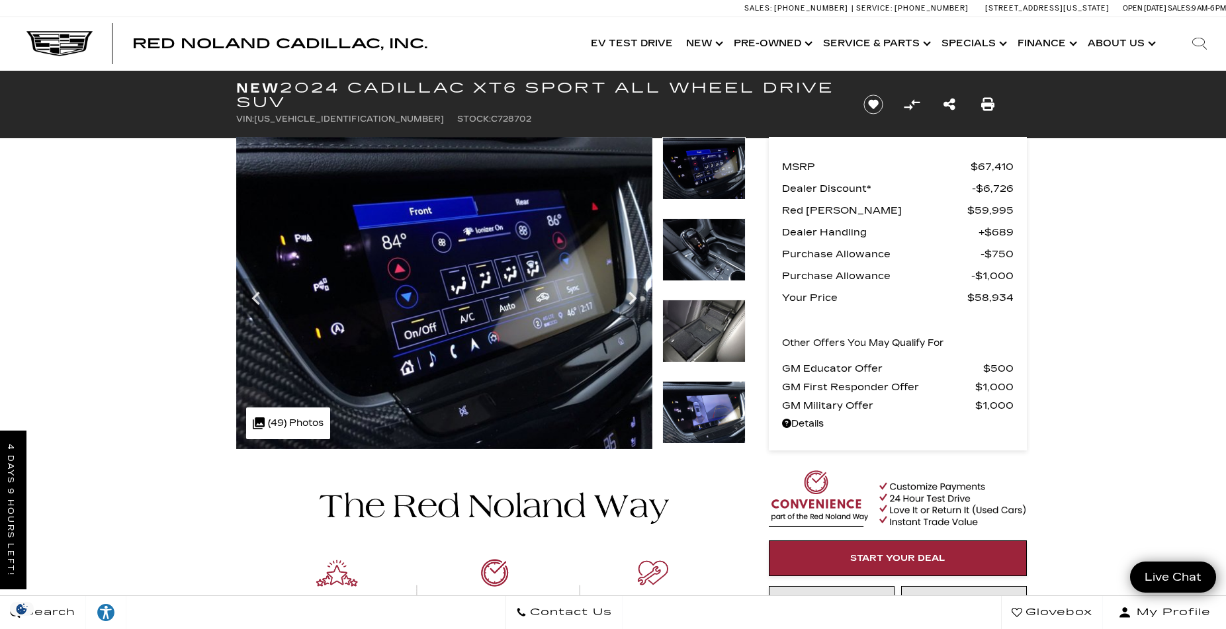
click at [703, 158] on img at bounding box center [703, 168] width 83 height 63
click at [706, 150] on img at bounding box center [703, 168] width 83 height 63
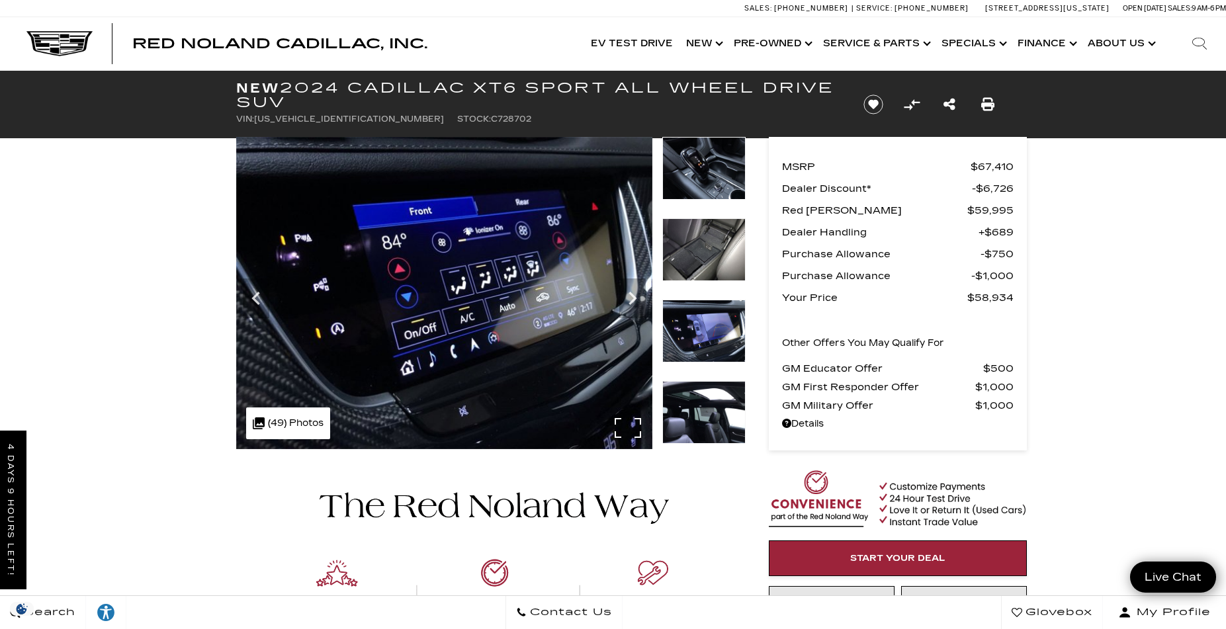
click at [283, 424] on div ".cls-1, .cls-3 { fill: #c50033; } .cls-1 { clip-rule: evenodd; } .cls-2 { clip-…" at bounding box center [288, 424] width 84 height 32
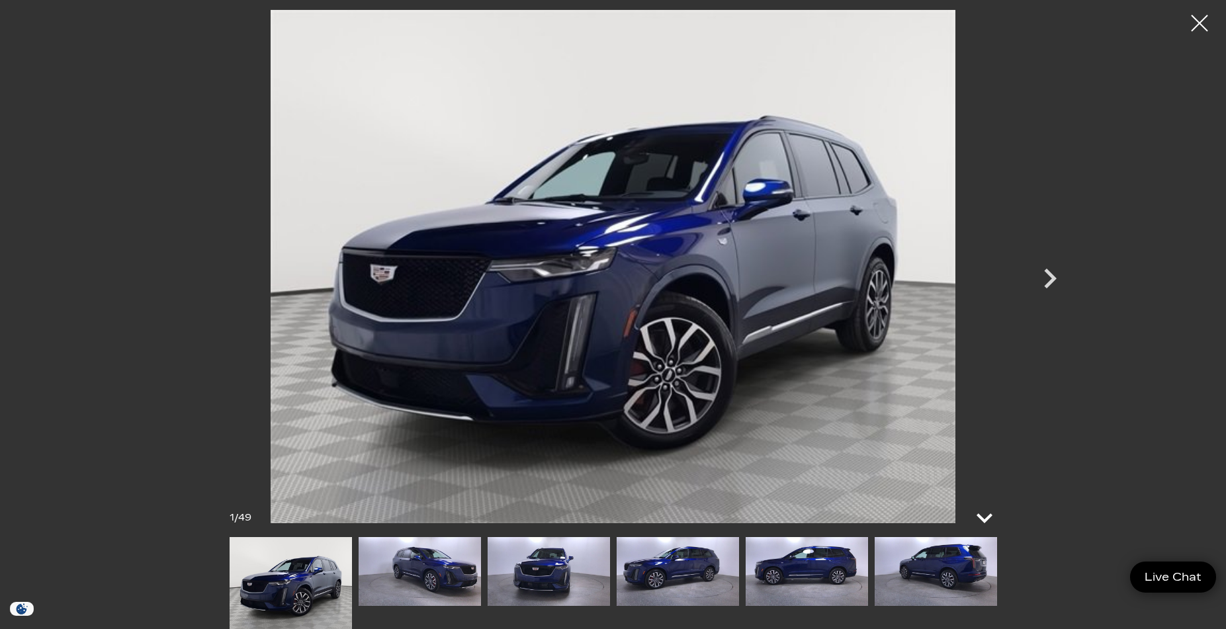
click at [987, 520] on icon at bounding box center [985, 519] width 16 height 10
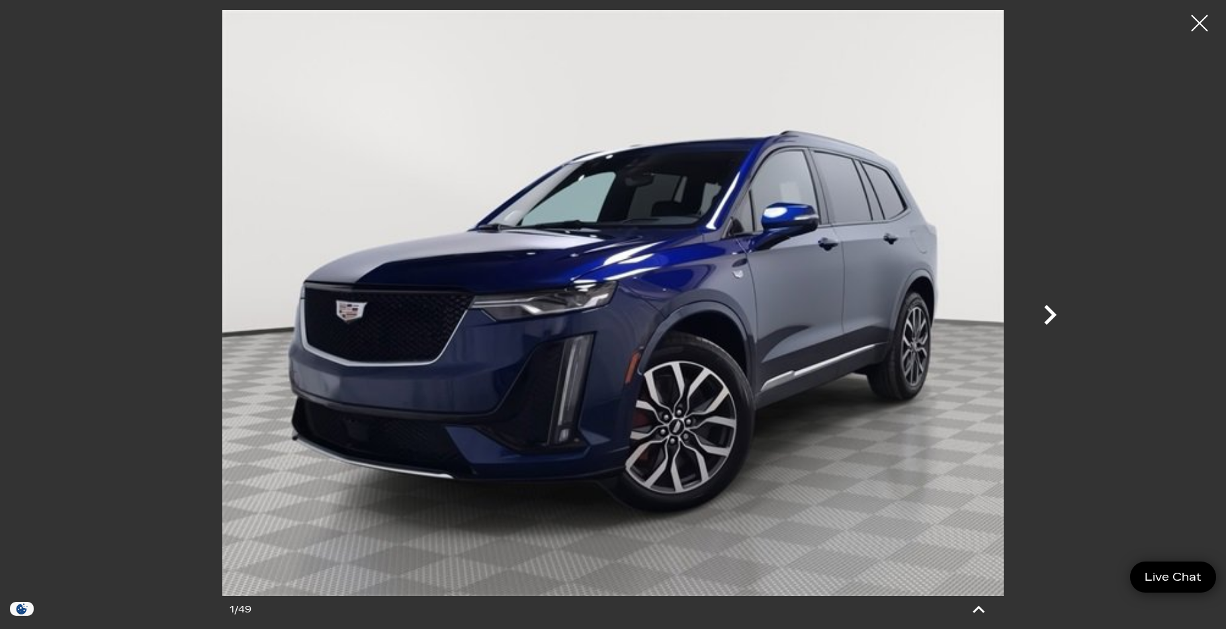
click at [1050, 316] on icon "Next" at bounding box center [1050, 315] width 40 height 40
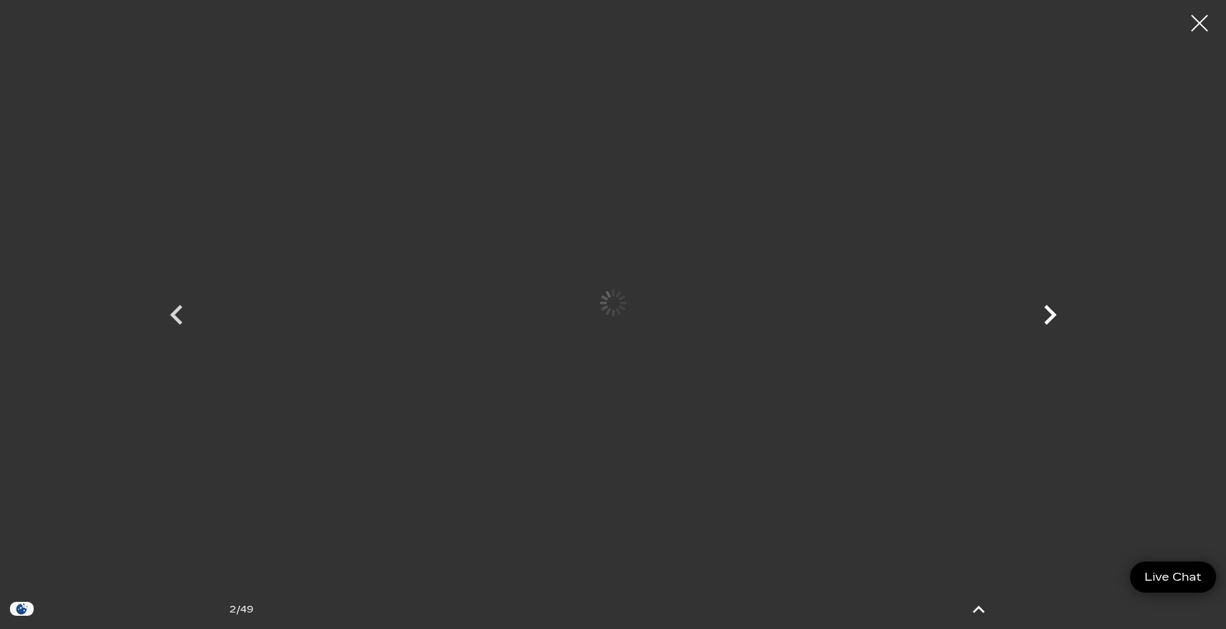
click at [1050, 316] on icon "Next" at bounding box center [1050, 315] width 40 height 40
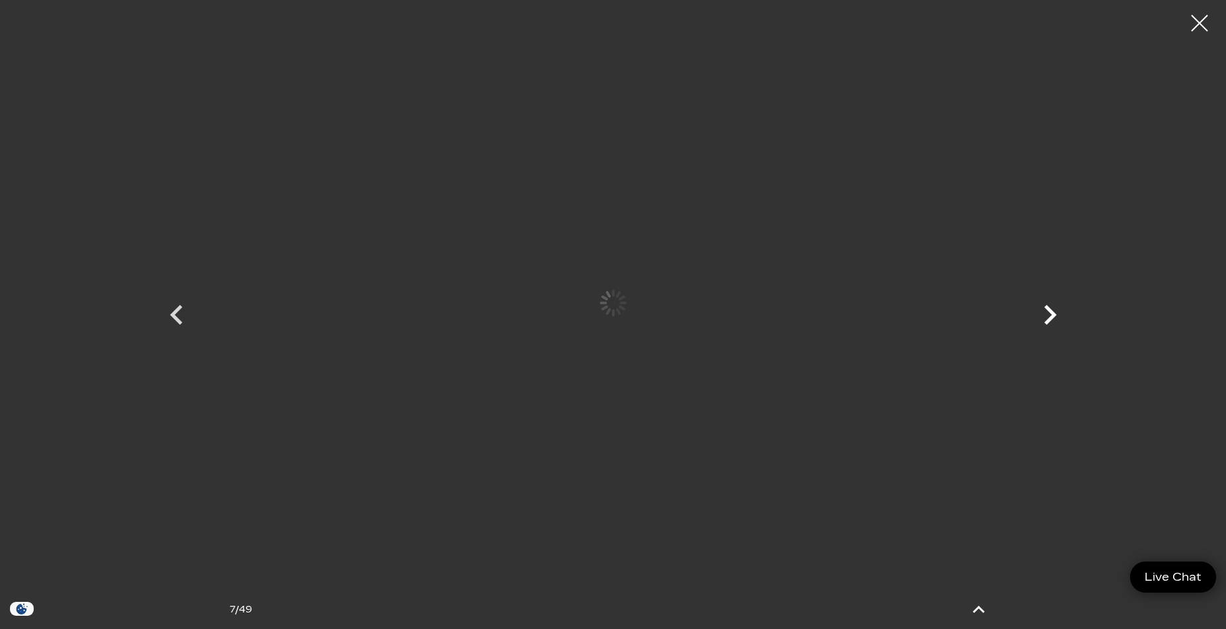
click at [1050, 316] on icon "Next" at bounding box center [1050, 315] width 40 height 40
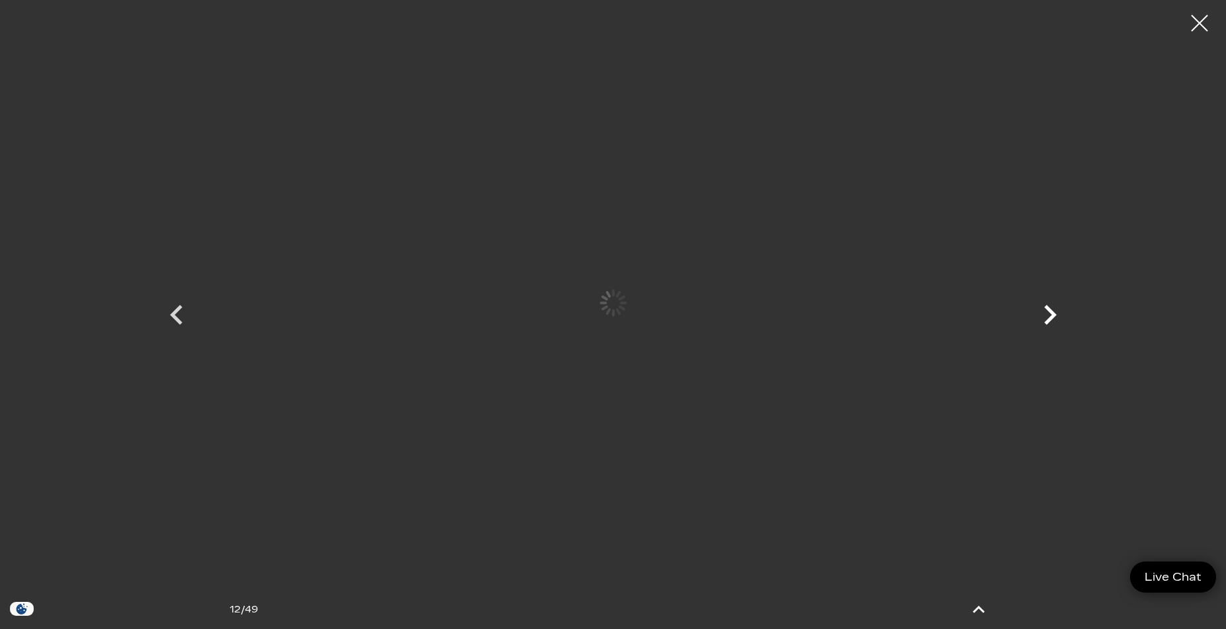
click at [1050, 316] on icon "Next" at bounding box center [1050, 315] width 40 height 40
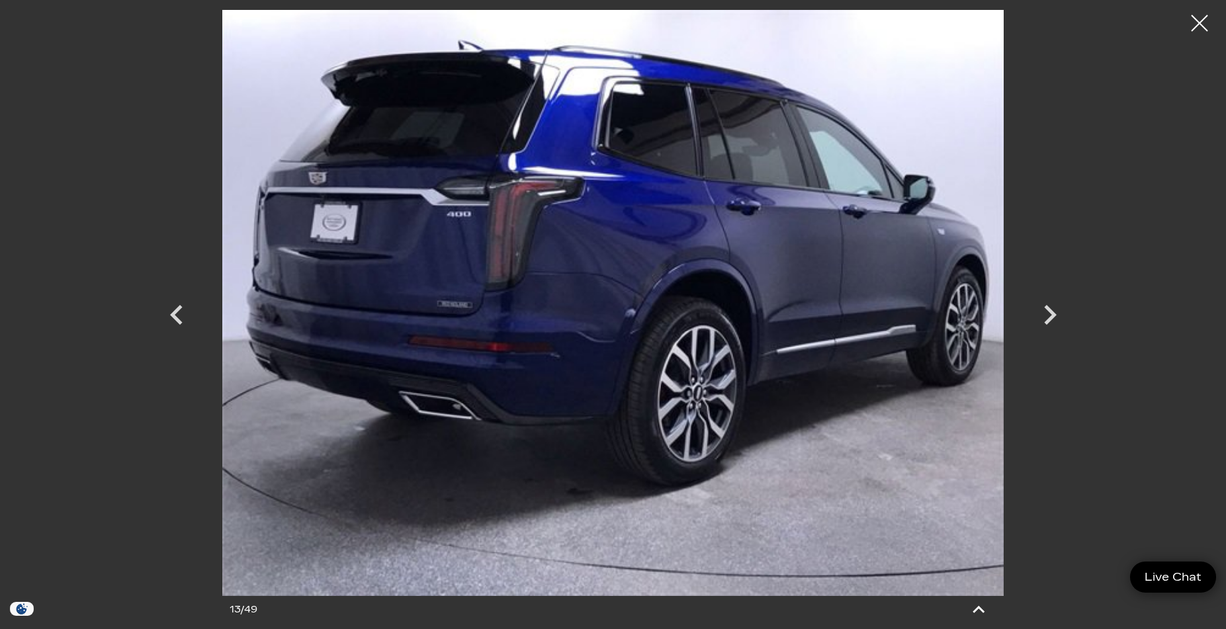
click at [1195, 25] on div at bounding box center [1199, 23] width 33 height 33
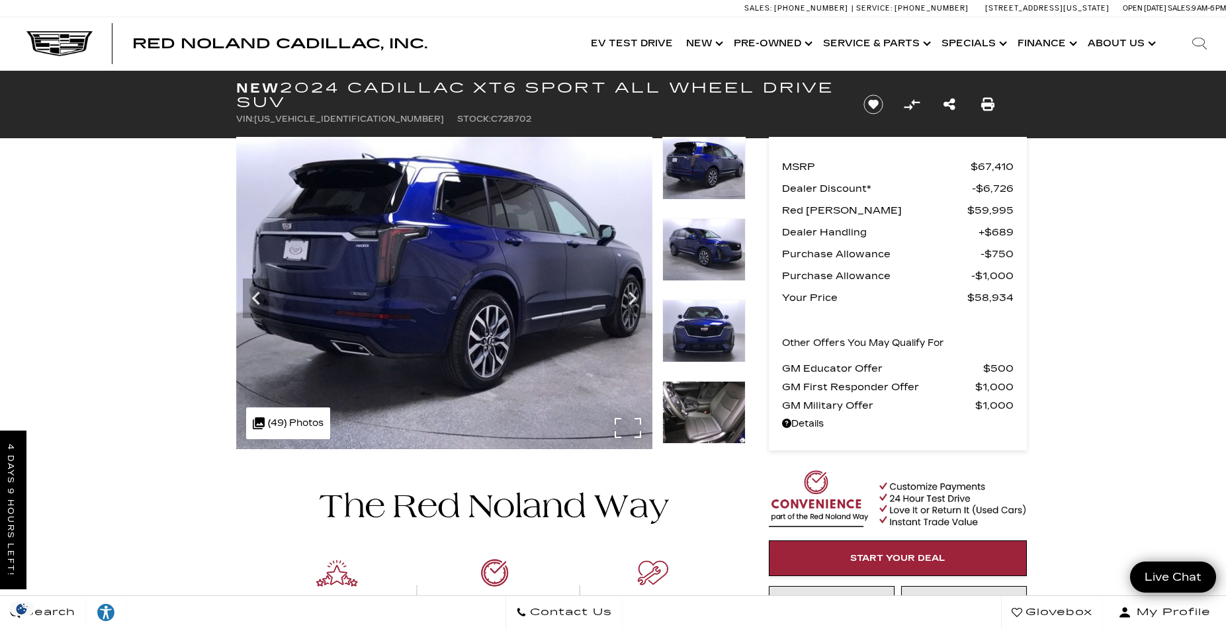
click at [300, 427] on div ".cls-1, .cls-3 { fill: #c50033; } .cls-1 { clip-rule: evenodd; } .cls-2 { clip-…" at bounding box center [288, 424] width 84 height 32
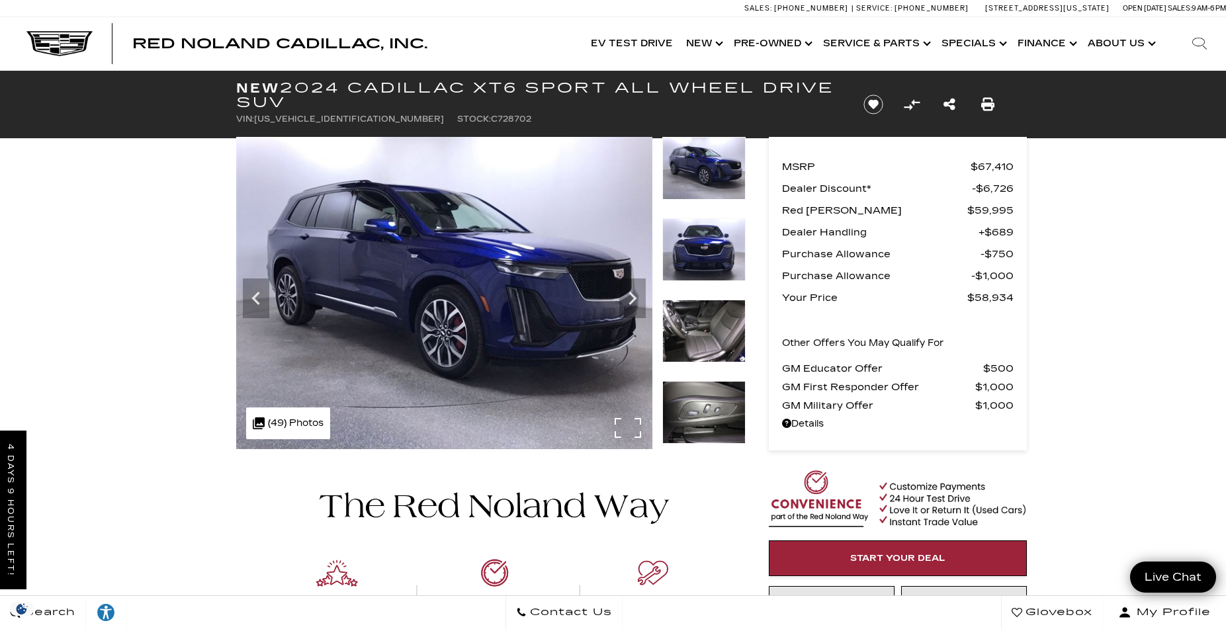
click at [295, 419] on div ".cls-1, .cls-3 { fill: #c50033; } .cls-1 { clip-rule: evenodd; } .cls-2 { clip-…" at bounding box center [288, 424] width 84 height 32
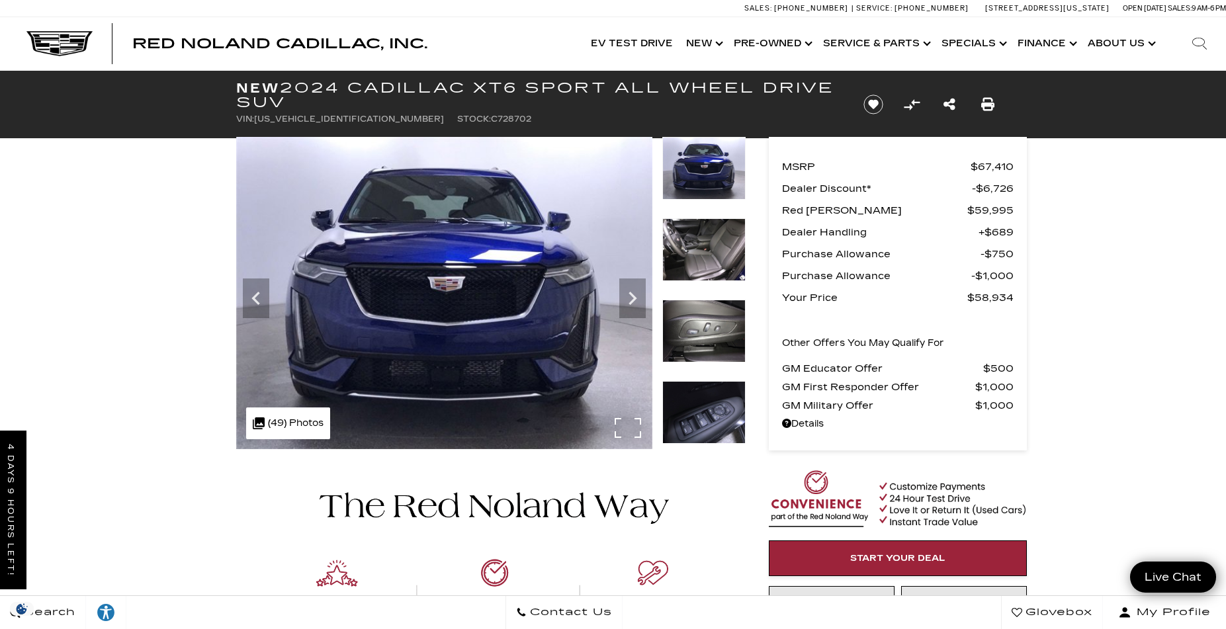
click at [298, 420] on div ".cls-1, .cls-3 { fill: #c50033; } .cls-1 { clip-rule: evenodd; } .cls-2 { clip-…" at bounding box center [288, 424] width 84 height 32
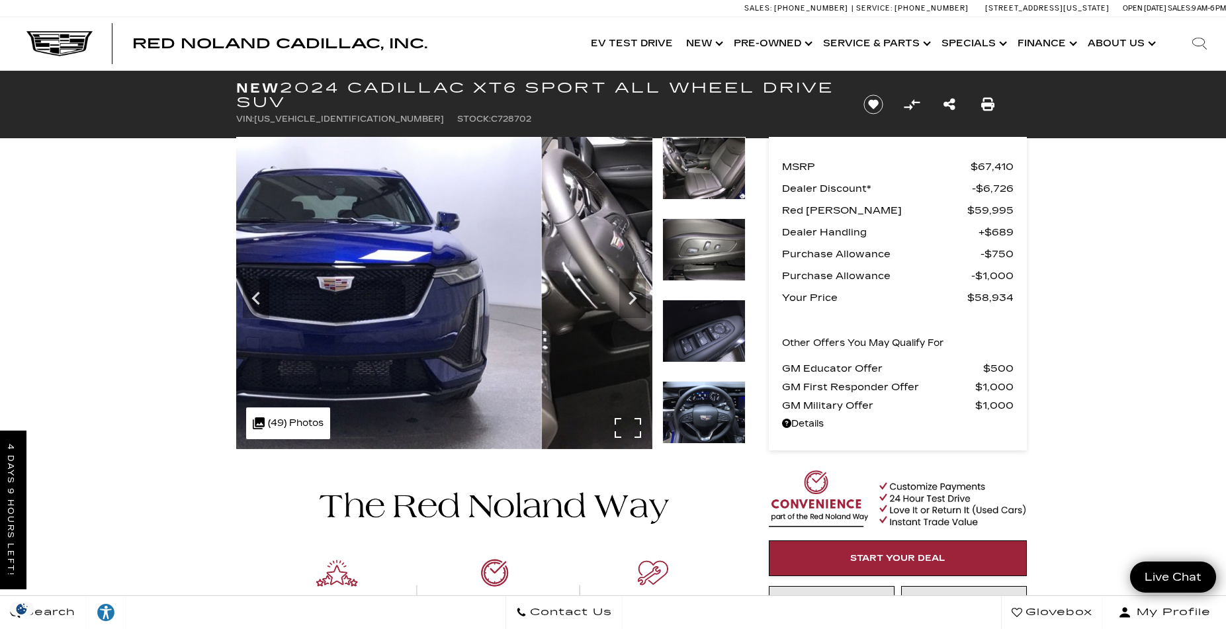
click at [298, 420] on div ".cls-1, .cls-3 { fill: #c50033; } .cls-1 { clip-rule: evenodd; } .cls-2 { clip-…" at bounding box center [288, 424] width 84 height 32
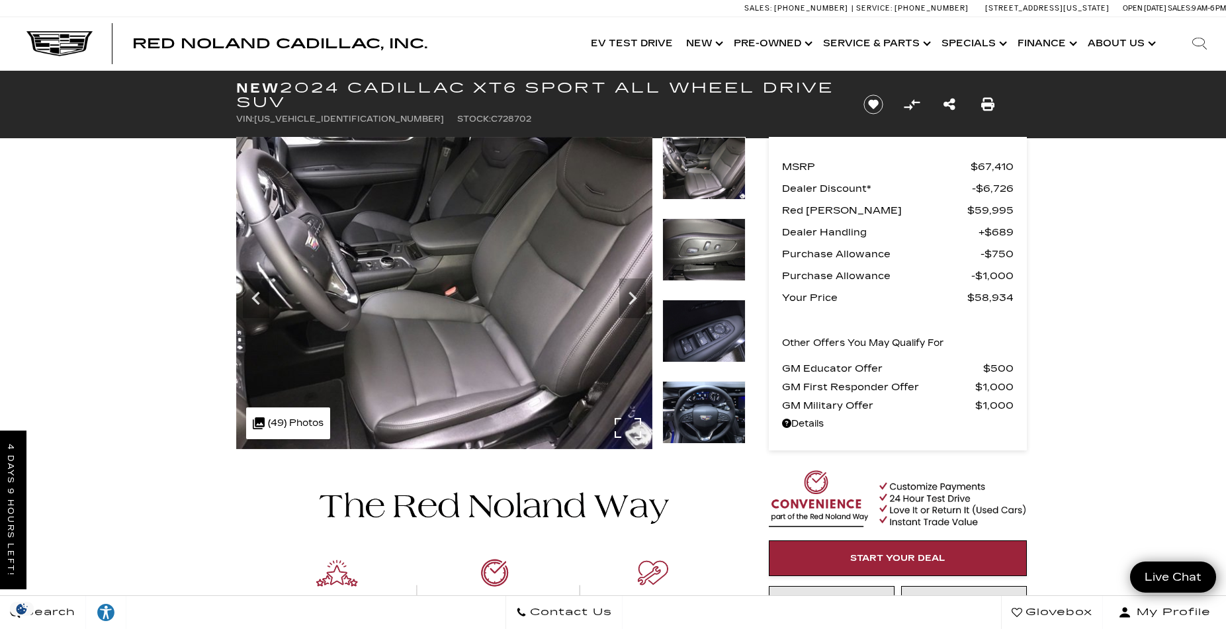
click at [298, 420] on div ".cls-1, .cls-3 { fill: #c50033; } .cls-1 { clip-rule: evenodd; } .cls-2 { clip-…" at bounding box center [288, 424] width 84 height 32
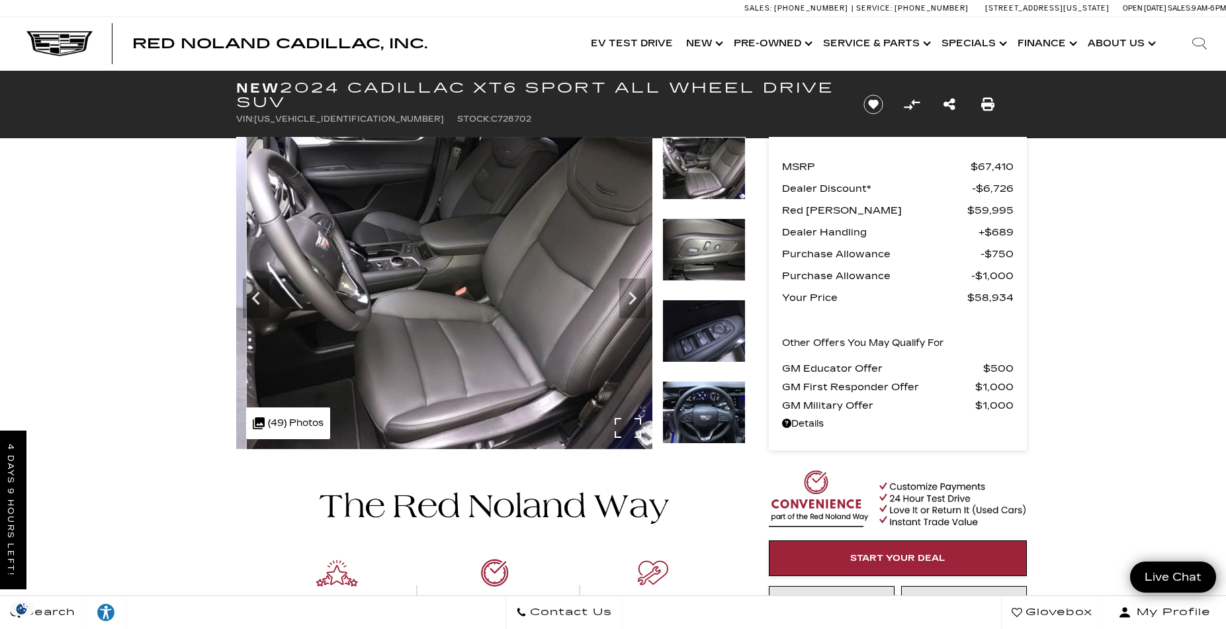
click at [298, 420] on div ".cls-1, .cls-3 { fill: #c50033; } .cls-1 { clip-rule: evenodd; } .cls-2 { clip-…" at bounding box center [288, 424] width 84 height 32
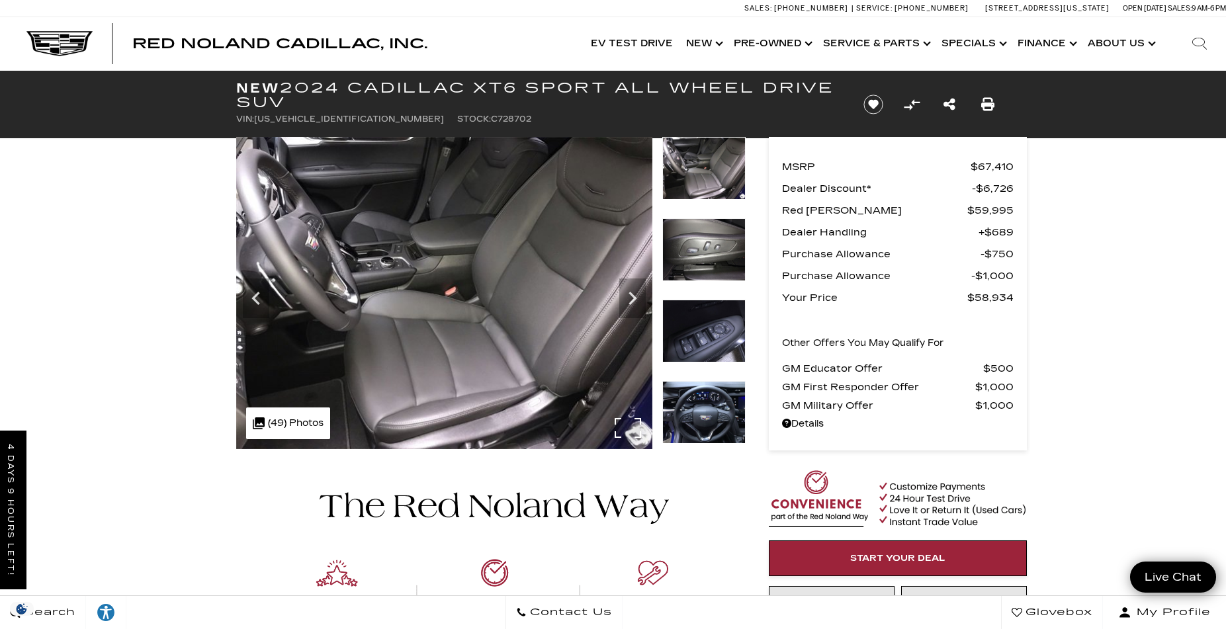
click at [298, 420] on div ".cls-1, .cls-3 { fill: #c50033; } .cls-1 { clip-rule: evenodd; } .cls-2 { clip-…" at bounding box center [288, 424] width 84 height 32
click at [298, 421] on div ".cls-1, .cls-3 { fill: #c50033; } .cls-1 { clip-rule: evenodd; } .cls-2 { clip-…" at bounding box center [288, 424] width 84 height 32
click at [296, 422] on div ".cls-1, .cls-3 { fill: #c50033; } .cls-1 { clip-rule: evenodd; } .cls-2 { clip-…" at bounding box center [288, 424] width 84 height 32
